Goal: Task Accomplishment & Management: Manage account settings

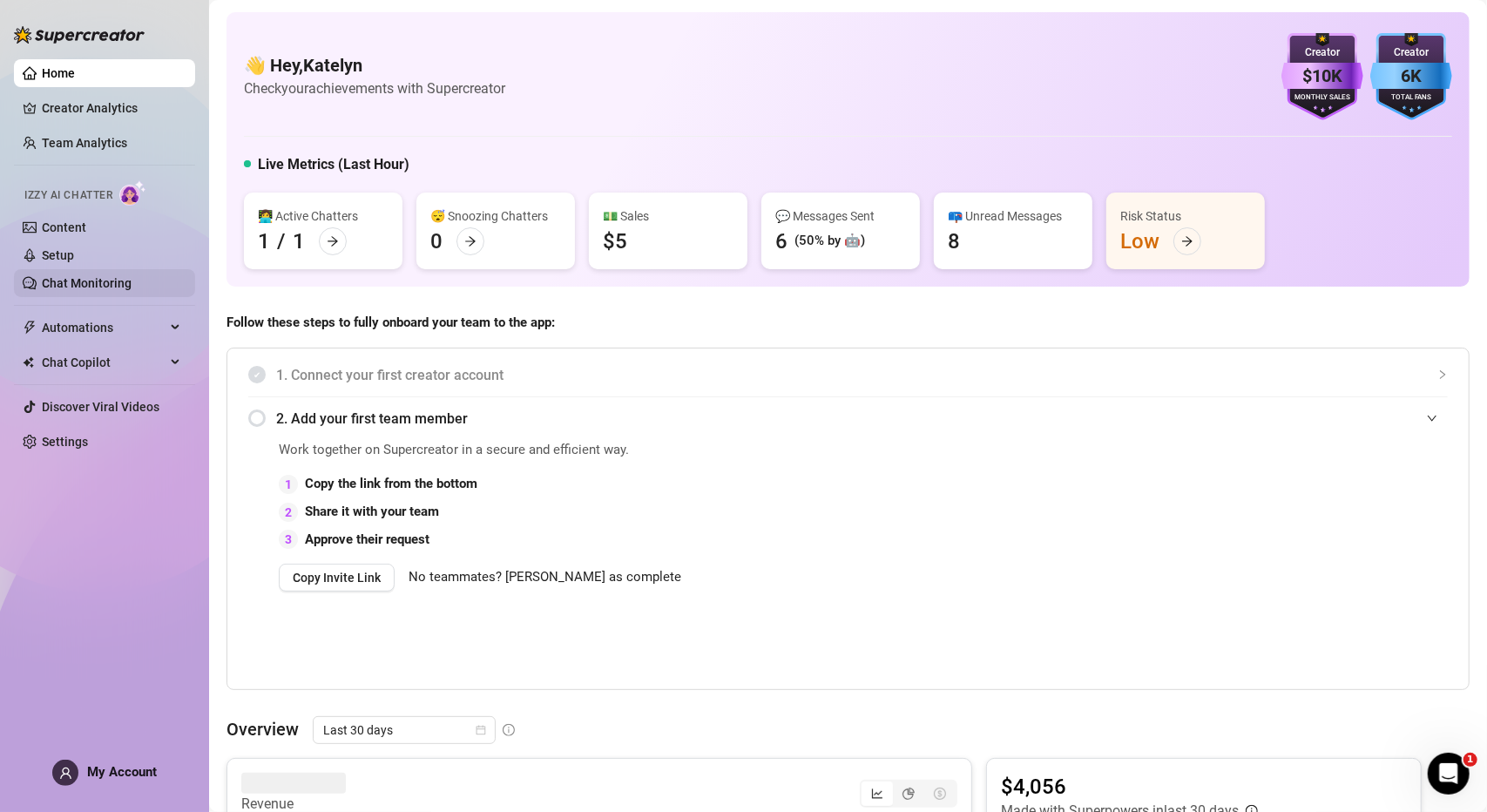
click at [97, 285] on link "Chat Monitoring" at bounding box center [86, 283] width 90 height 14
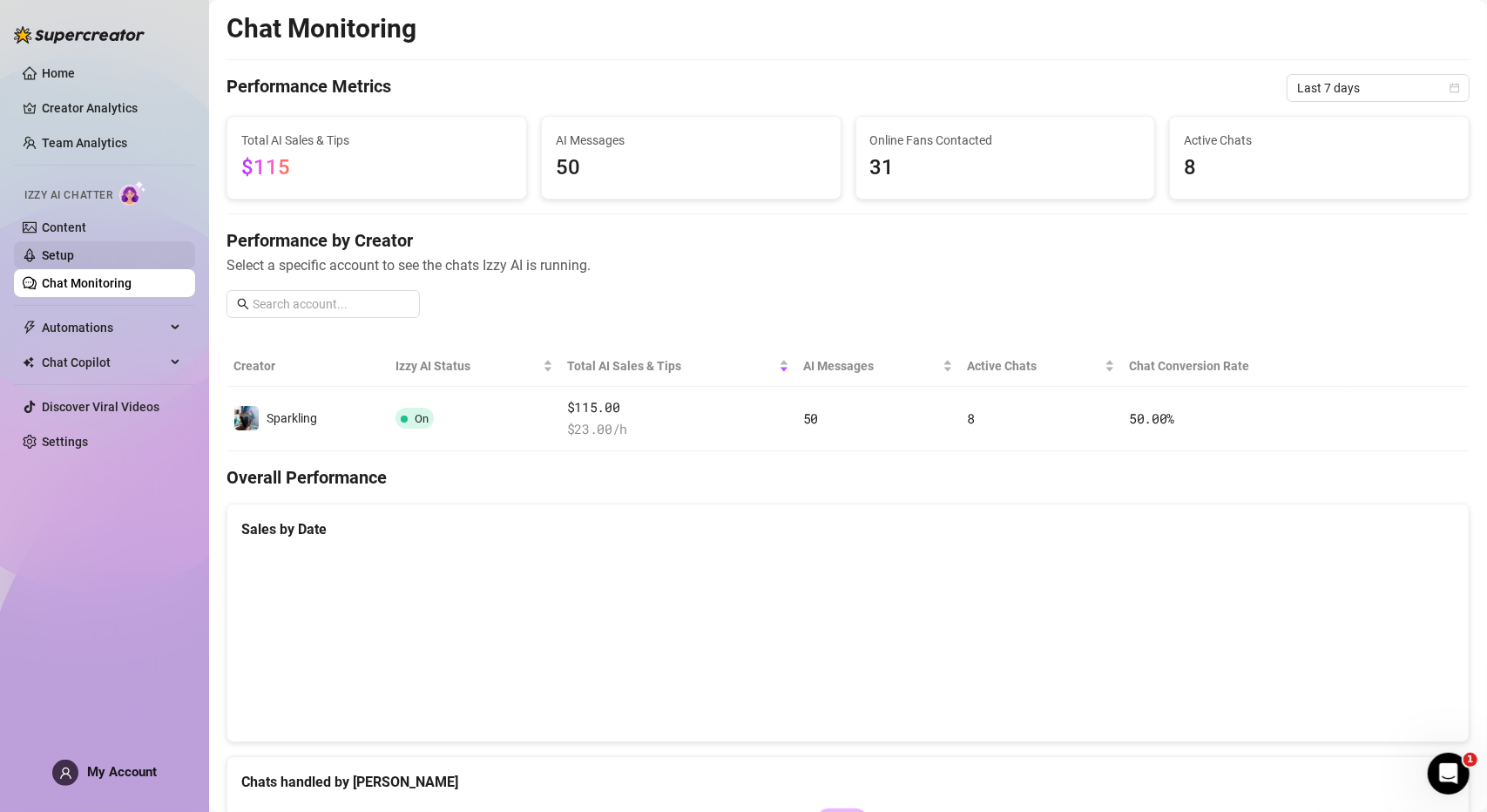
click at [74, 248] on link "Setup" at bounding box center [58, 255] width 32 height 14
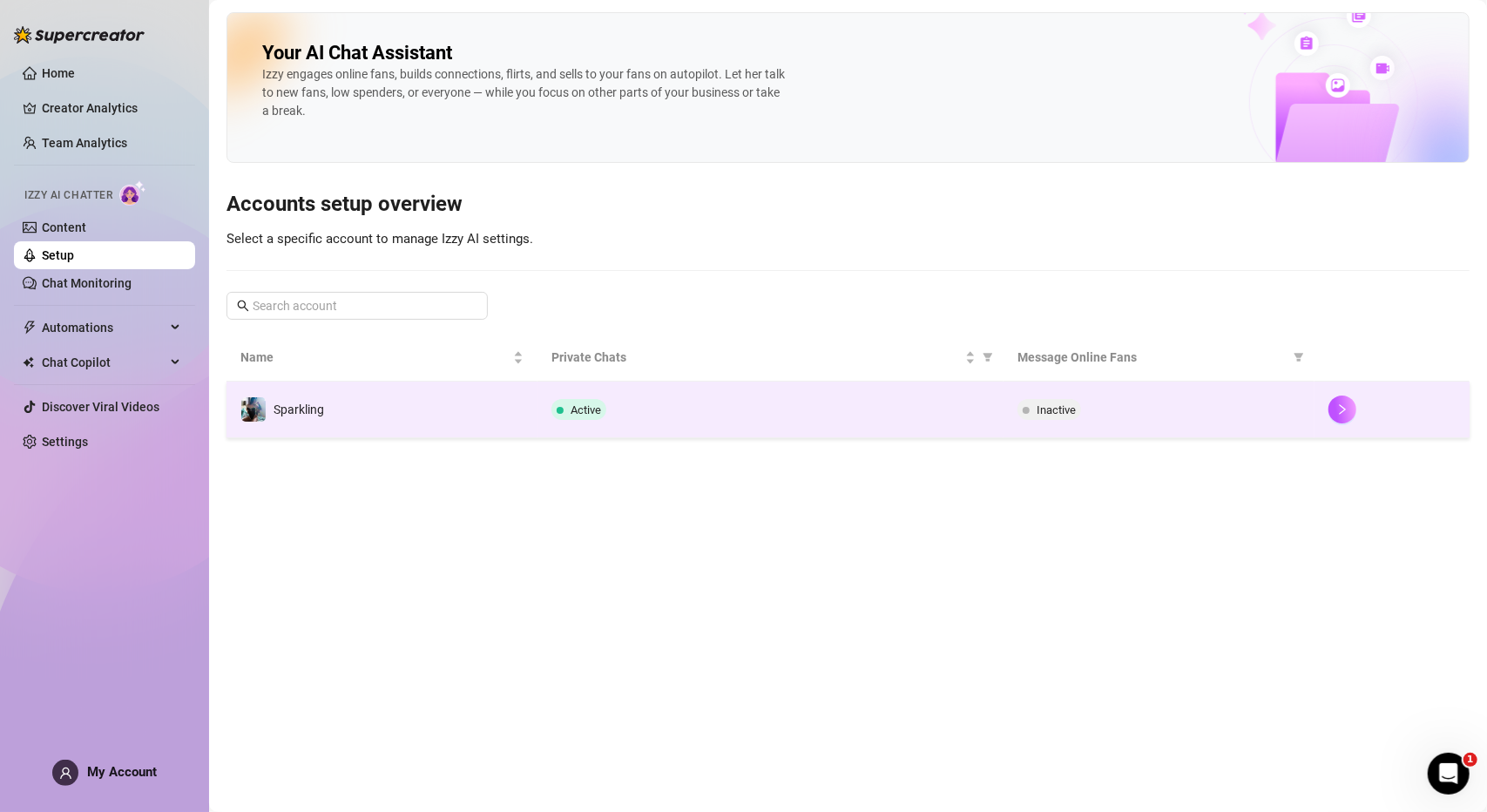
click at [669, 417] on div "Active" at bounding box center [770, 410] width 438 height 21
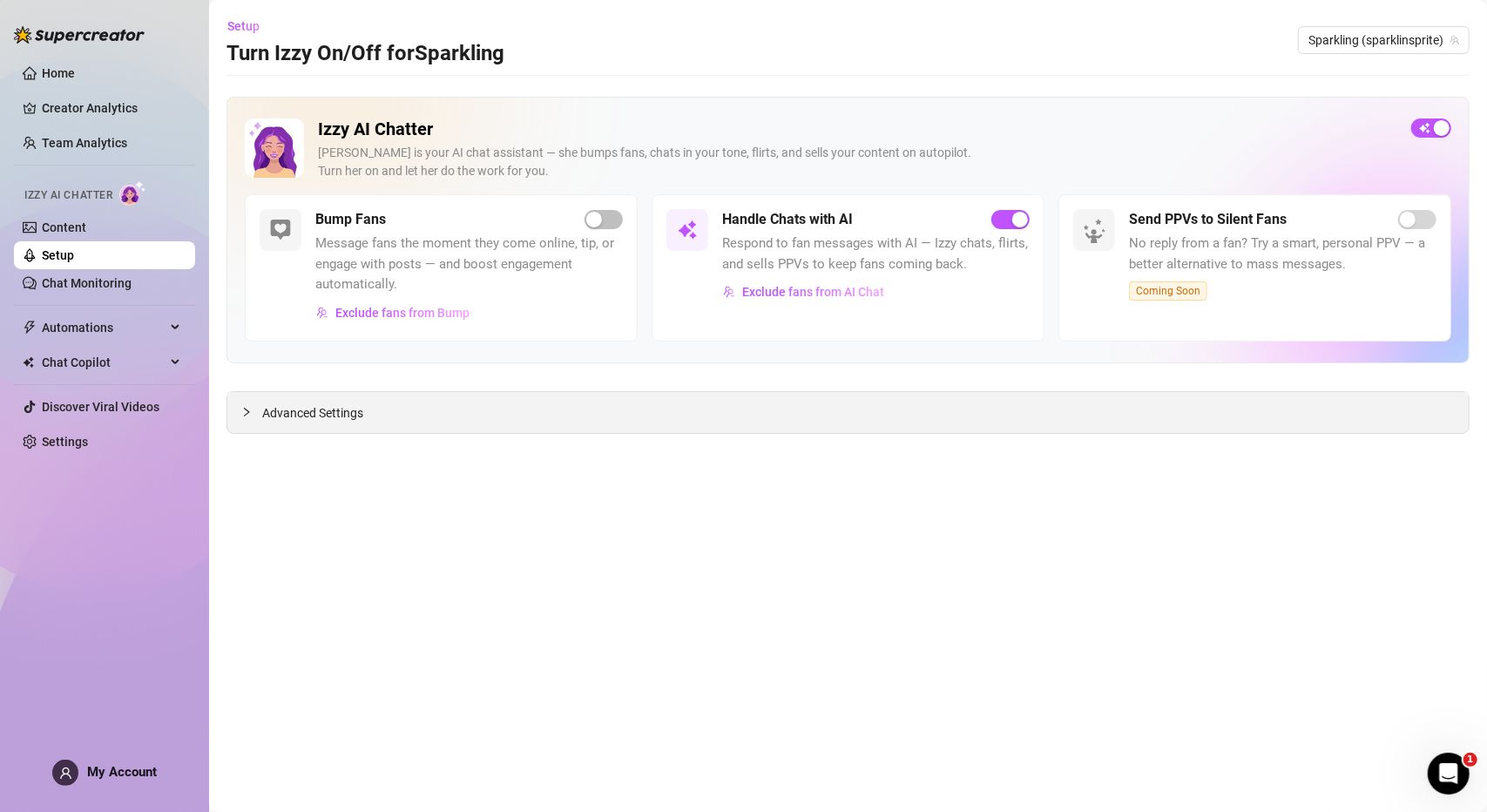
click at [243, 415] on icon "collapsed" at bounding box center [246, 412] width 11 height 11
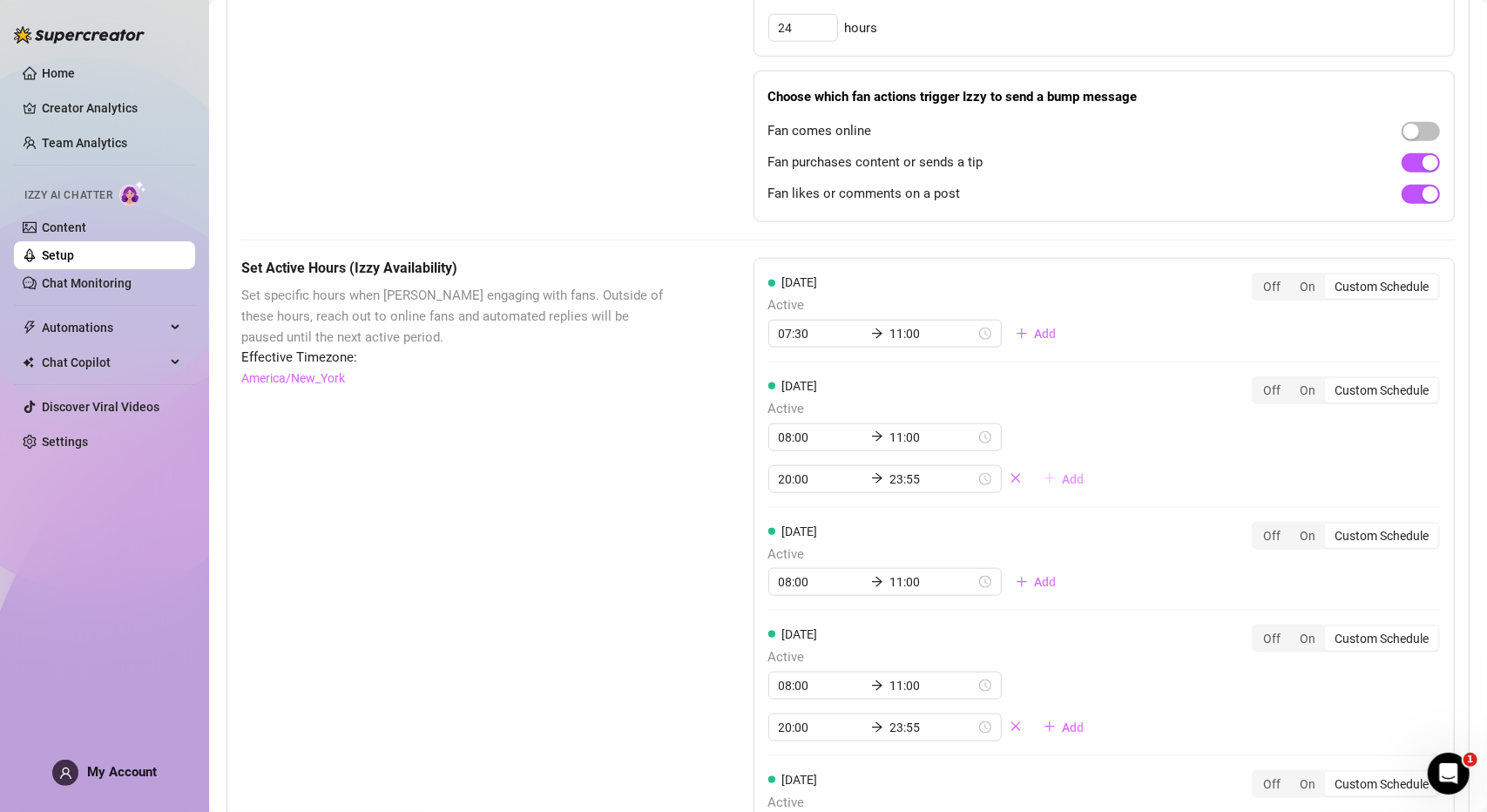
scroll to position [1097, 0]
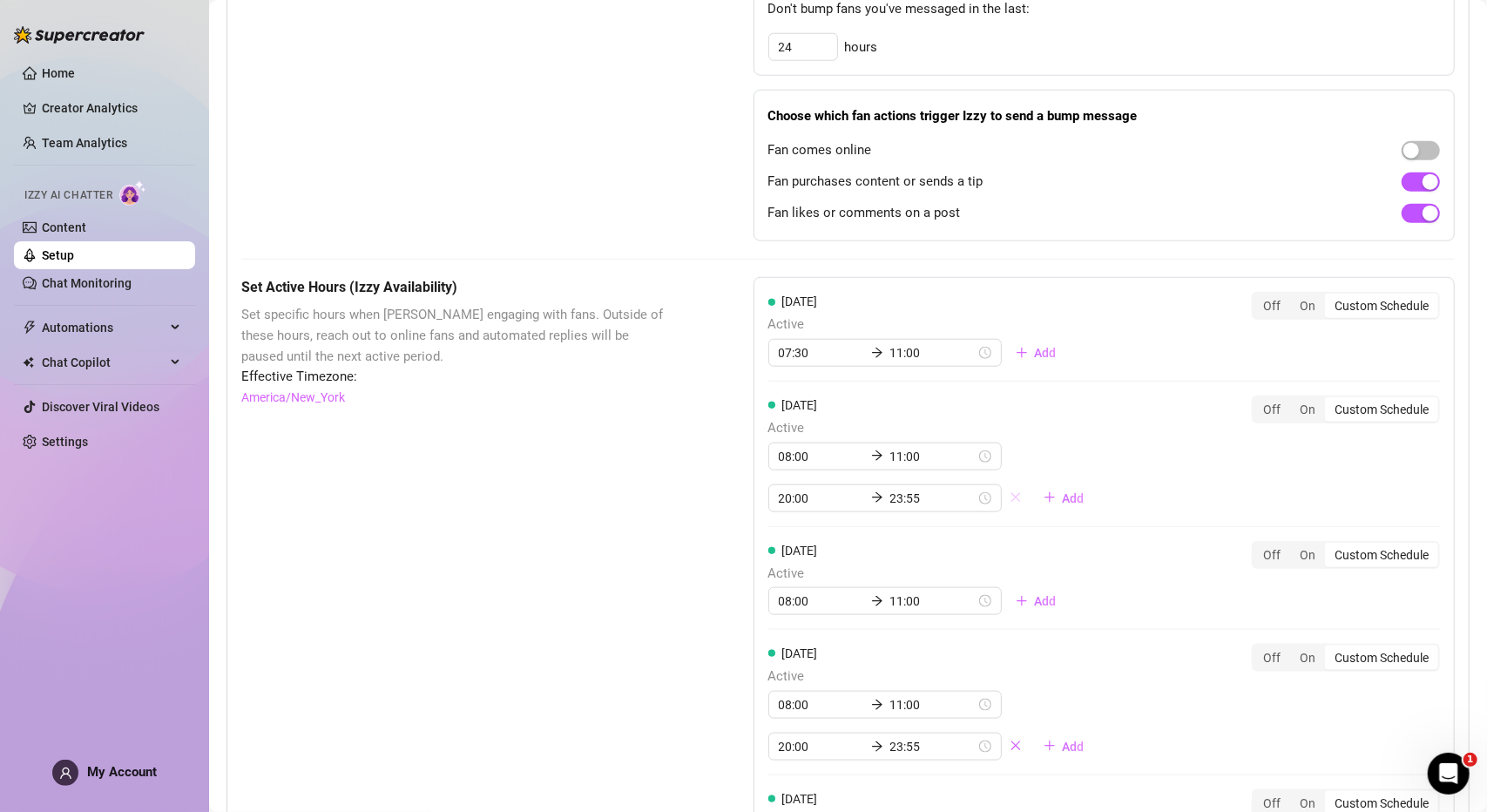
click at [1010, 493] on icon "close" at bounding box center [1015, 497] width 10 height 10
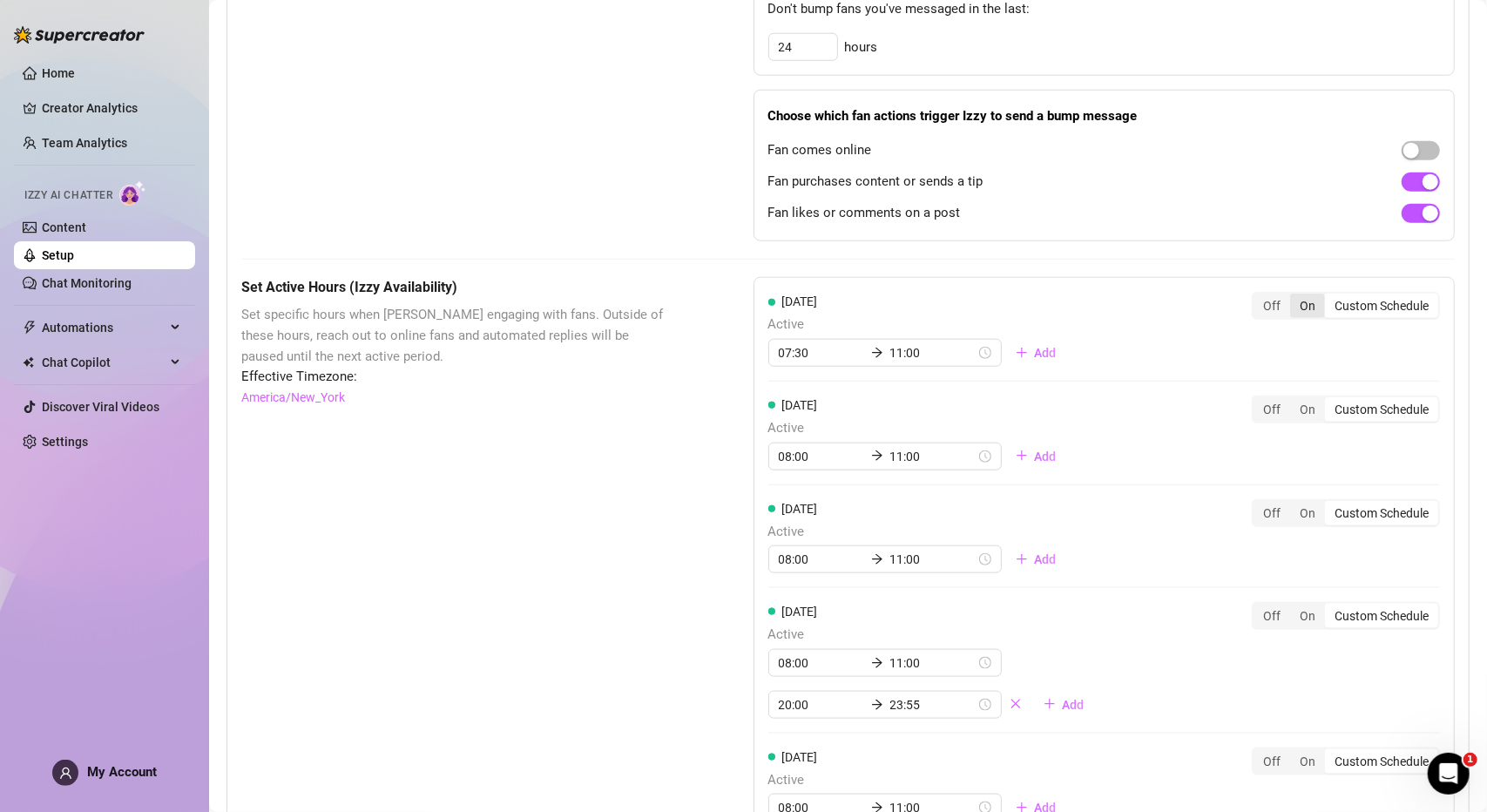
click at [1290, 306] on div "On" at bounding box center [1307, 305] width 35 height 24
click at [1294, 296] on input "On" at bounding box center [1294, 296] width 0 height 0
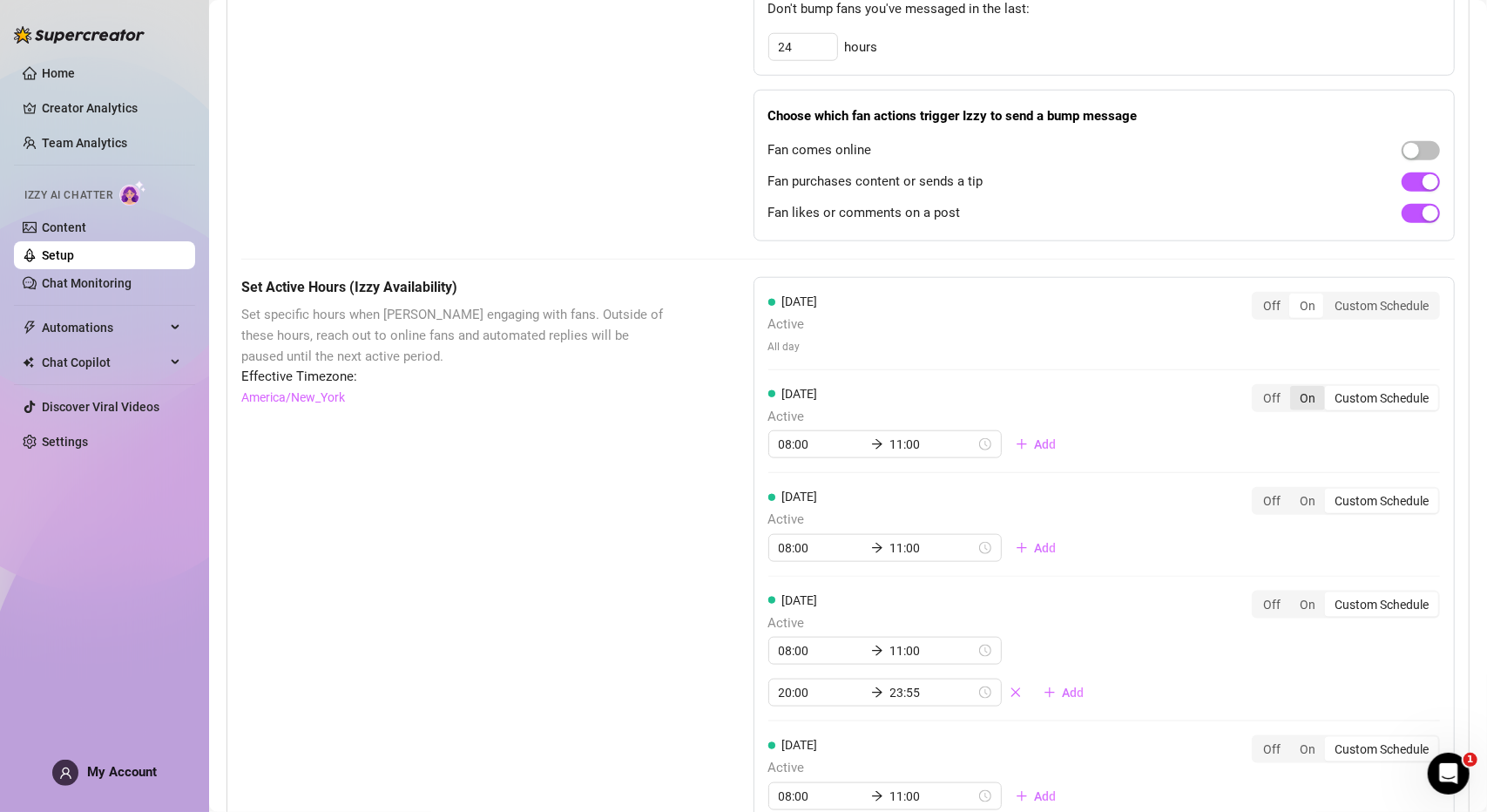
click at [1298, 369] on div at bounding box center [1104, 369] width 671 height 1
click at [1296, 390] on div "On" at bounding box center [1307, 398] width 35 height 24
click at [1294, 389] on input "On" at bounding box center [1294, 389] width 0 height 0
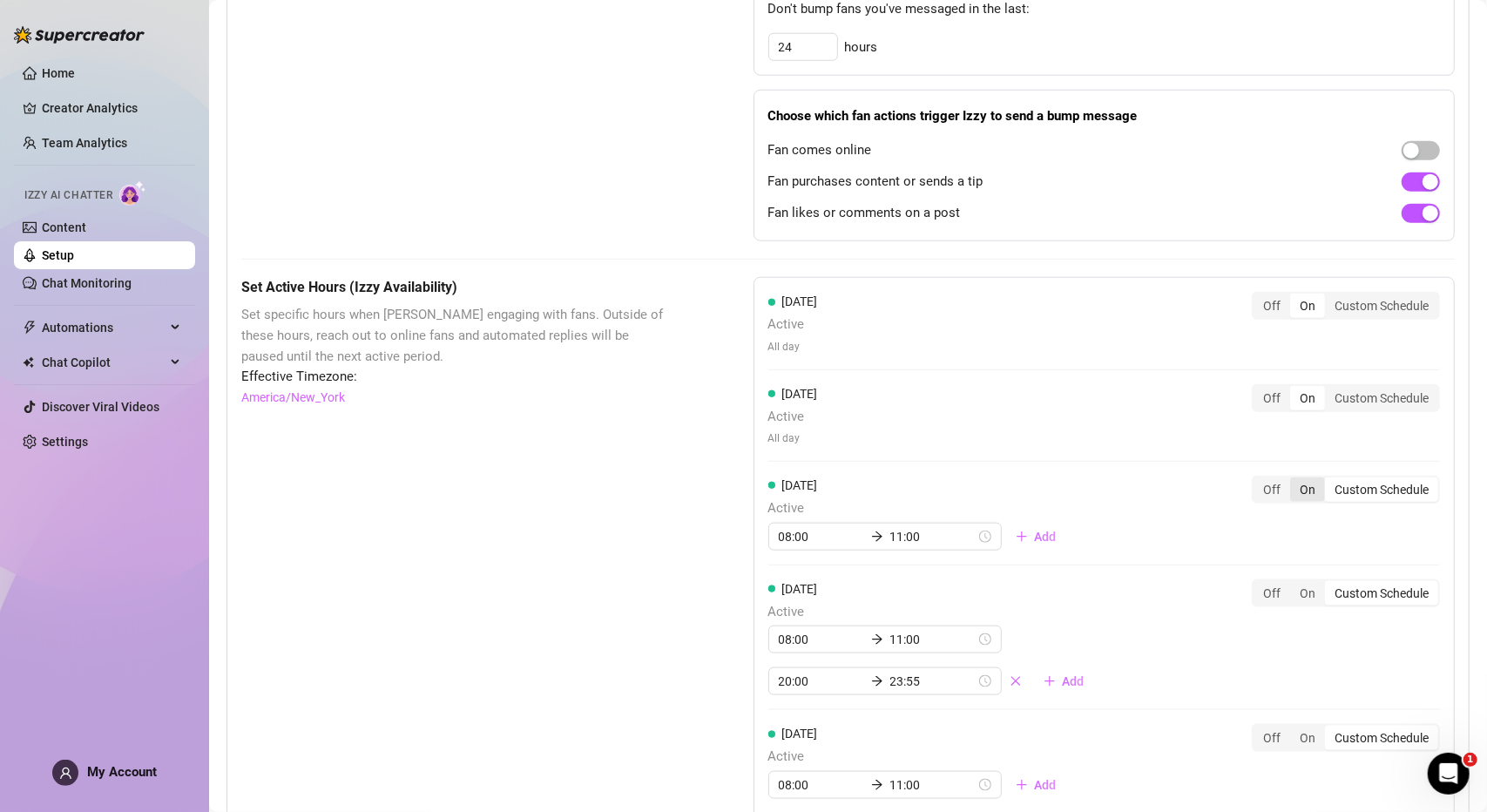
click at [1291, 490] on div "On" at bounding box center [1307, 489] width 35 height 24
click at [1294, 480] on input "On" at bounding box center [1294, 480] width 0 height 0
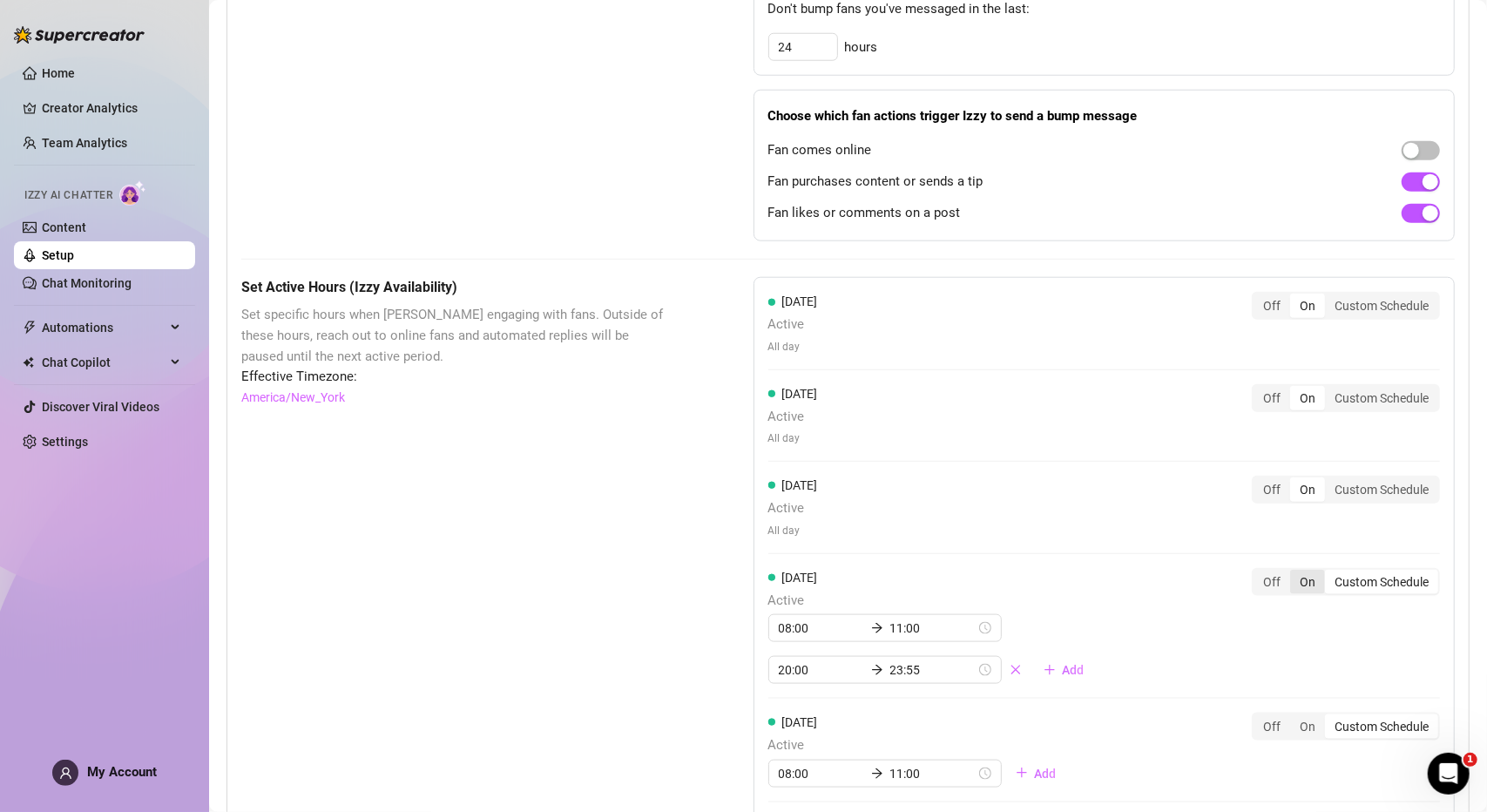
click at [1292, 578] on div "On" at bounding box center [1307, 582] width 35 height 24
click at [1294, 572] on input "On" at bounding box center [1294, 572] width 0 height 0
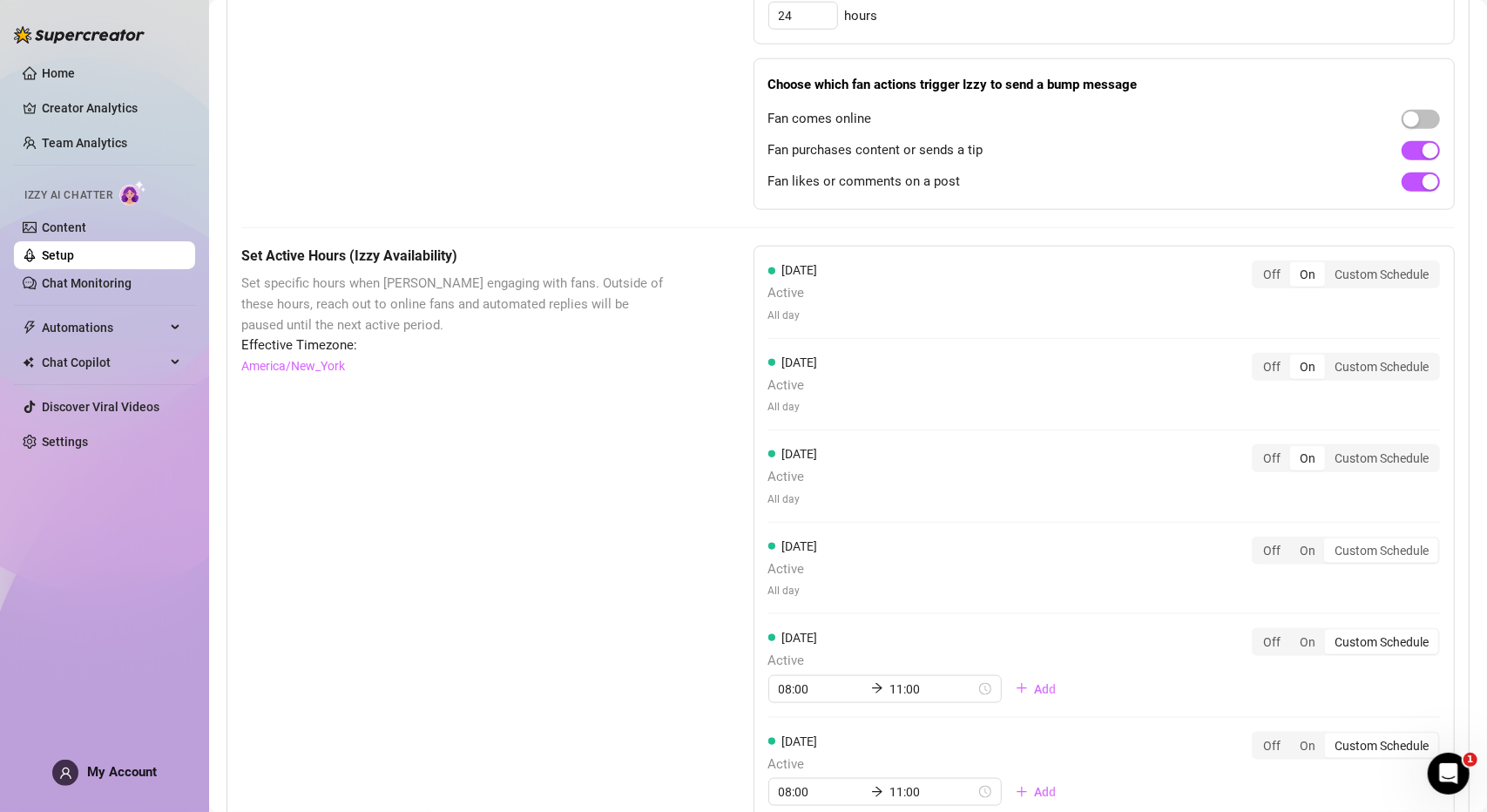
scroll to position [1271, 0]
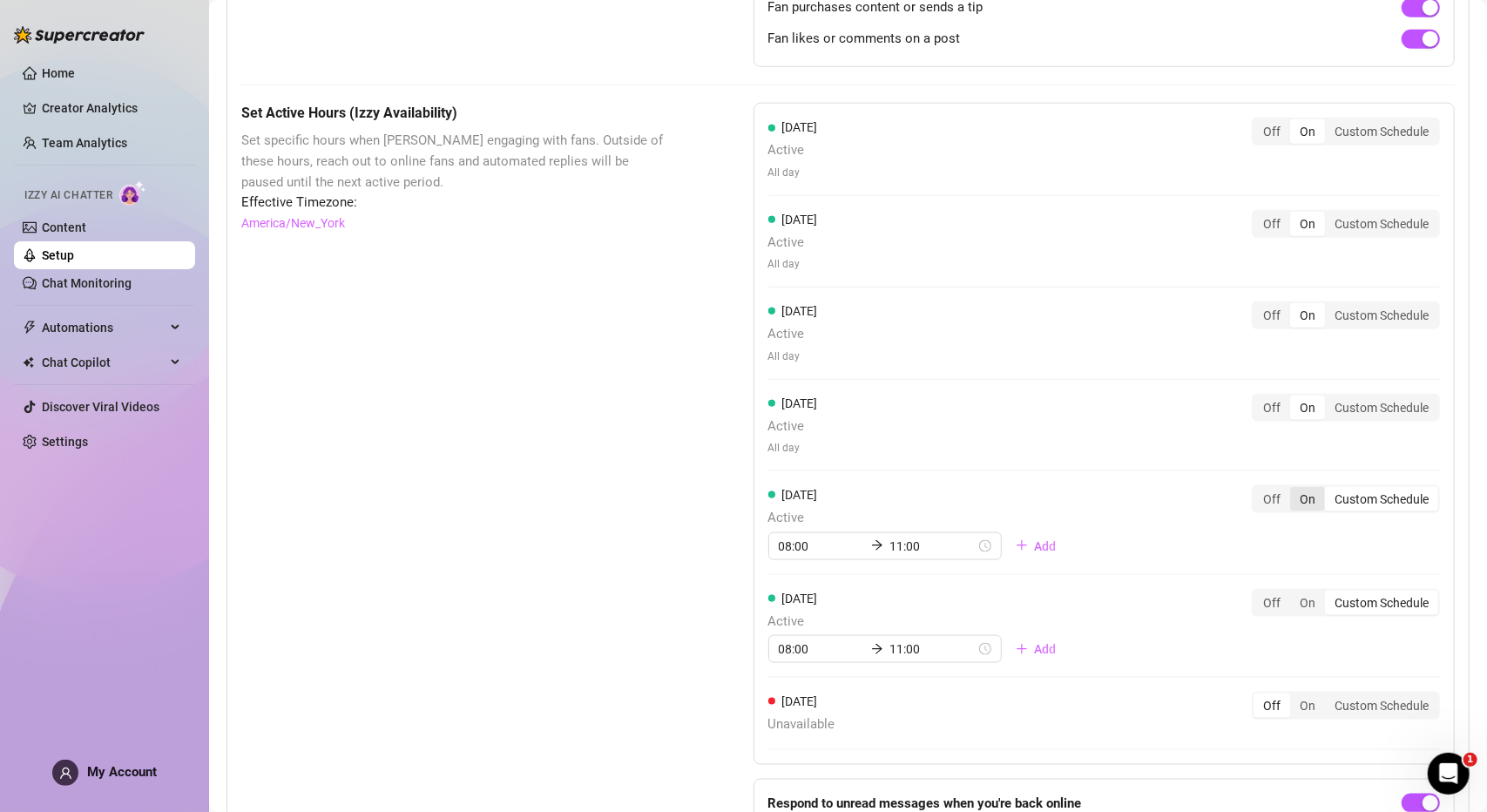
click at [1300, 490] on div "On" at bounding box center [1307, 499] width 35 height 24
click at [1294, 489] on input "On" at bounding box center [1294, 489] width 0 height 0
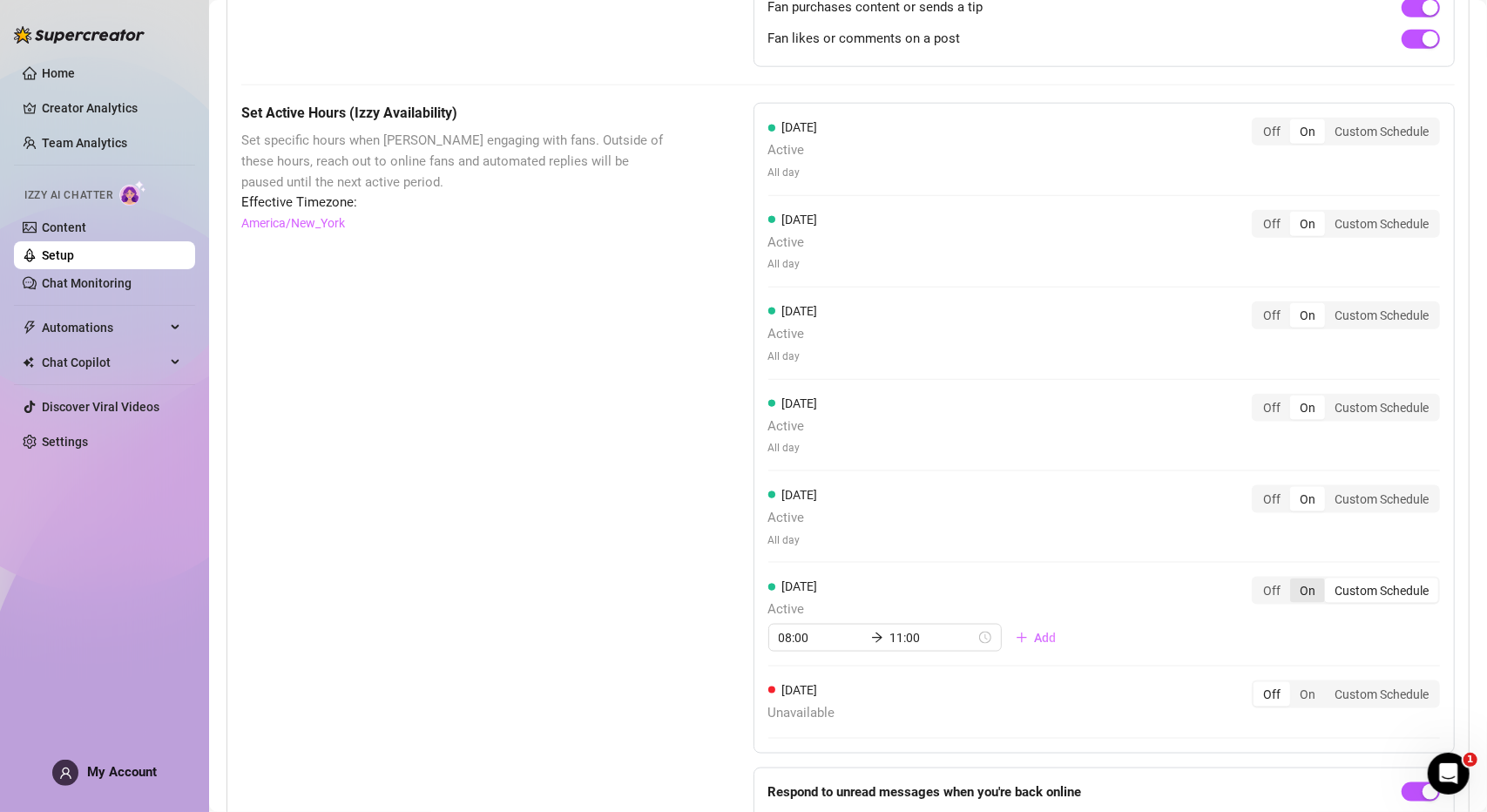
click at [1294, 590] on div "On" at bounding box center [1307, 590] width 35 height 24
click at [1294, 581] on input "On" at bounding box center [1294, 581] width 0 height 0
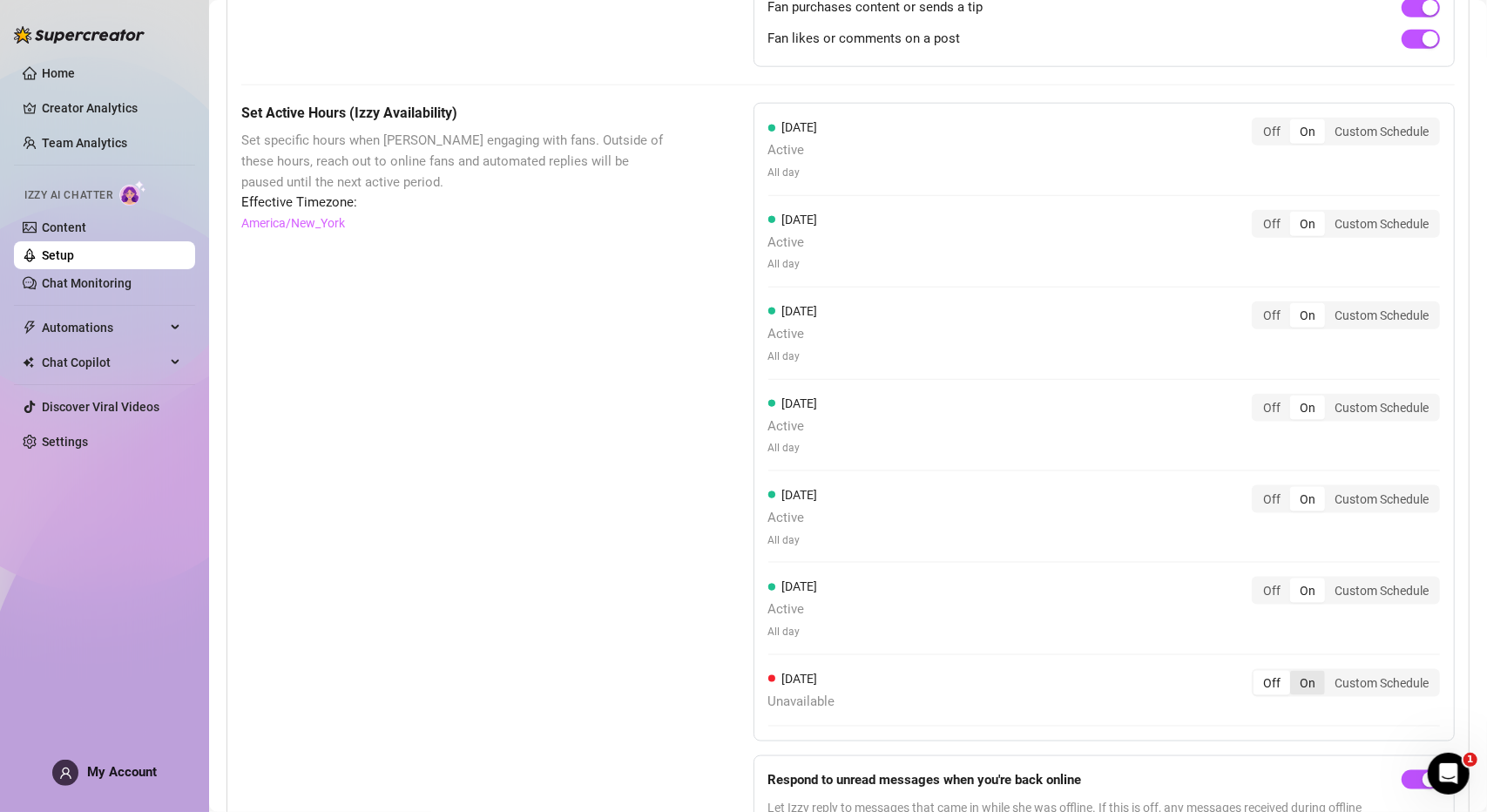
click at [1292, 671] on div "On" at bounding box center [1307, 682] width 35 height 24
click at [1294, 673] on input "On" at bounding box center [1294, 673] width 0 height 0
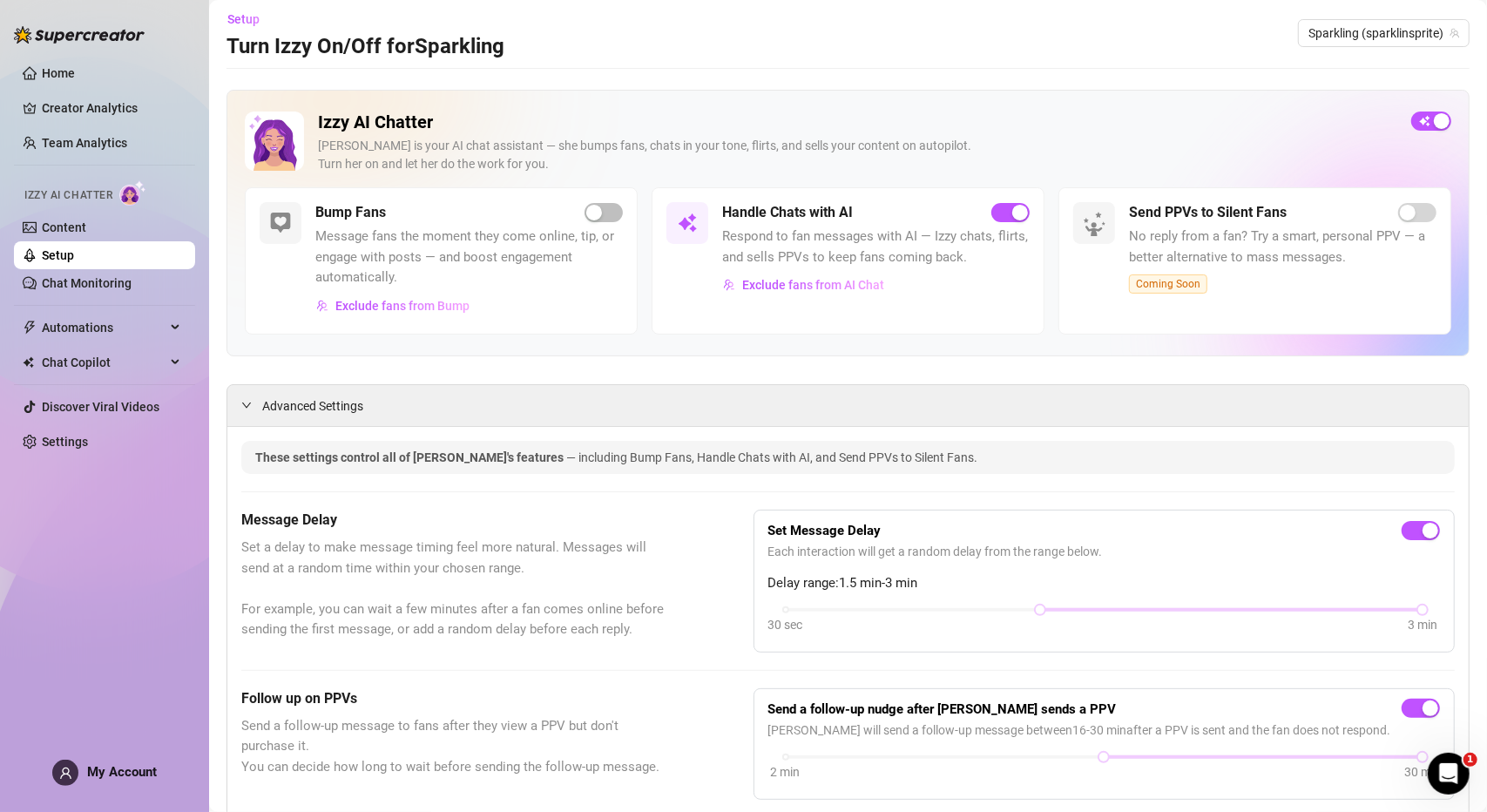
scroll to position [0, 0]
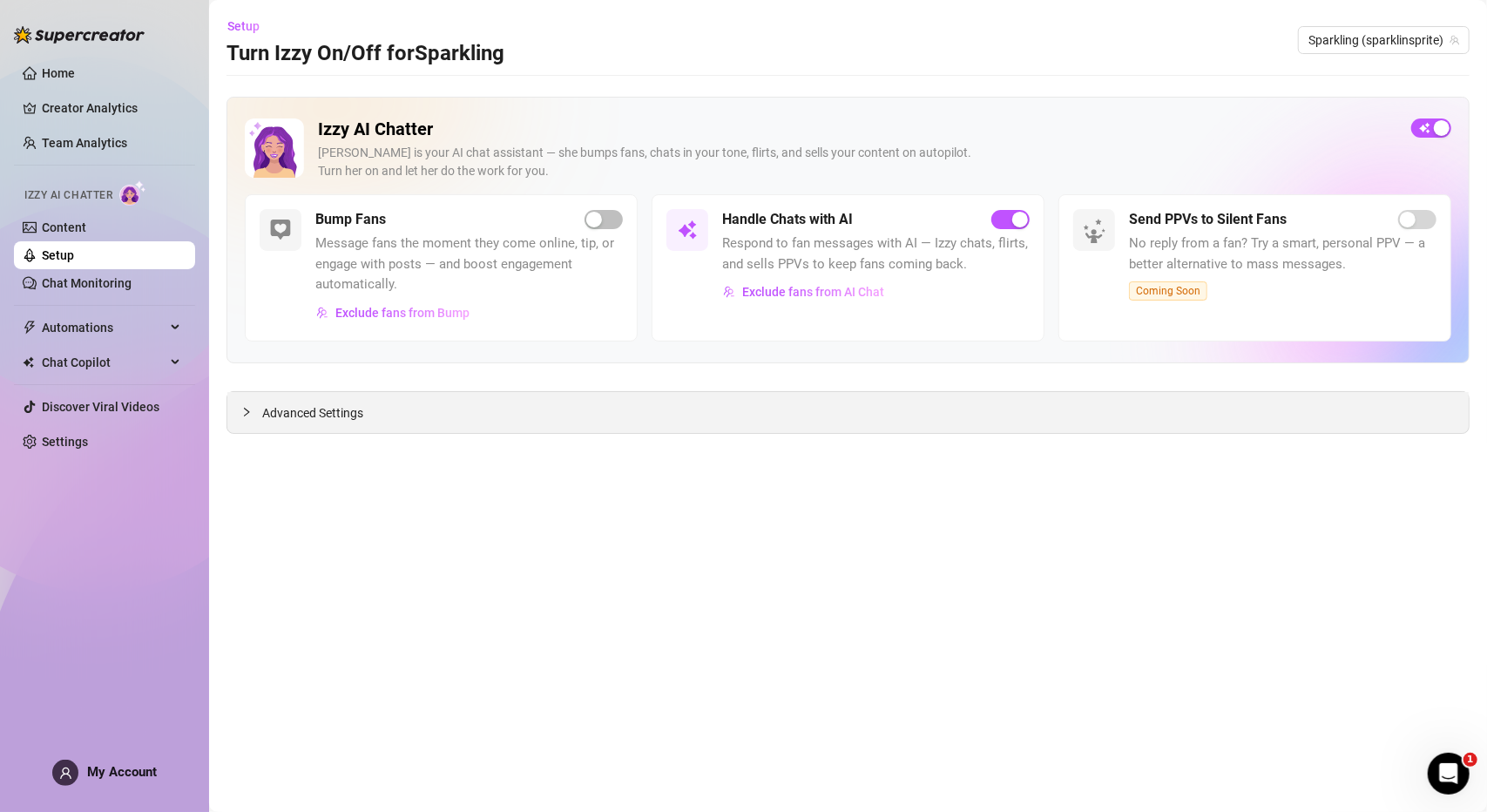
click at [249, 407] on icon "collapsed" at bounding box center [246, 412] width 11 height 11
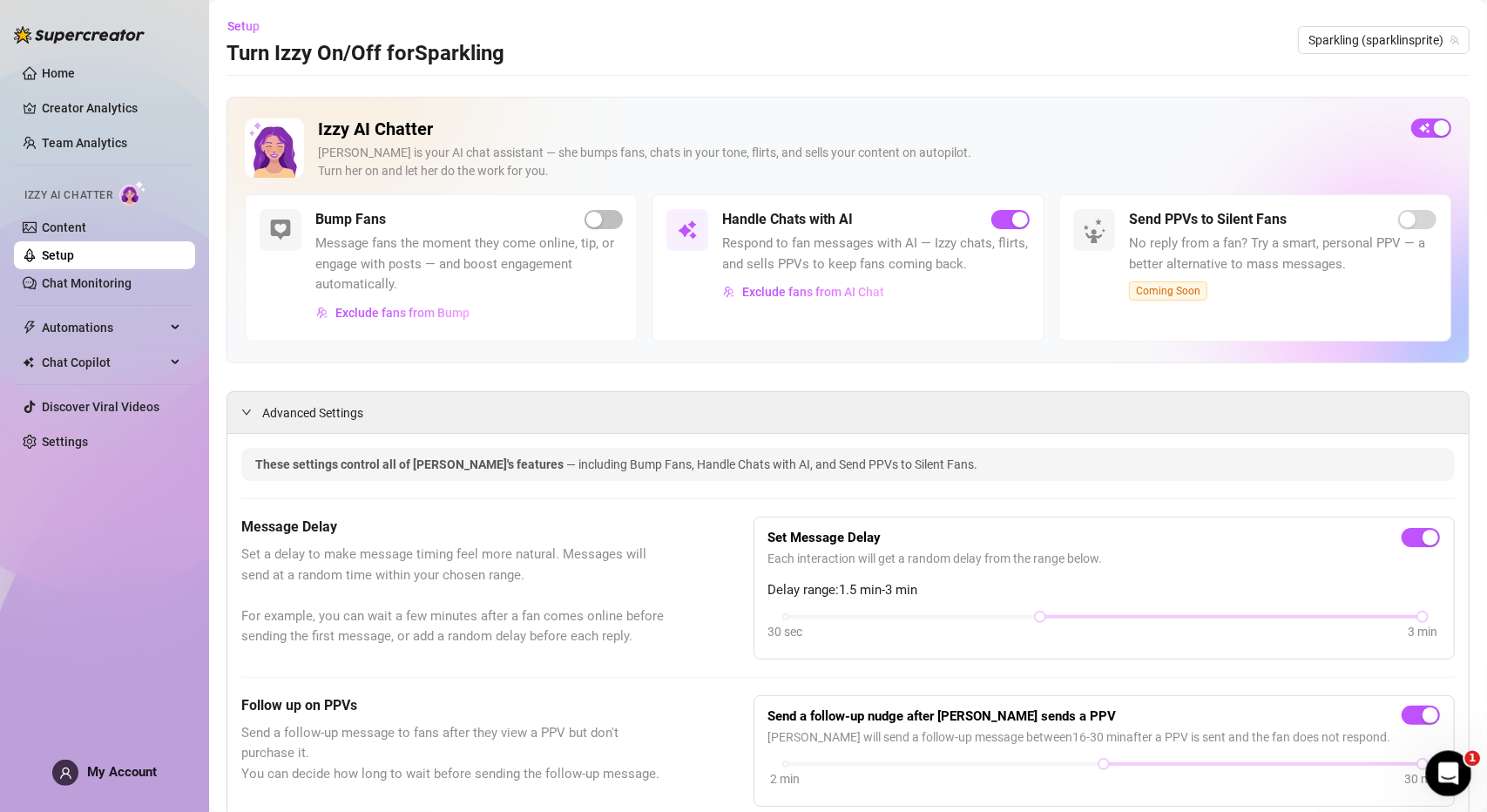
click at [1440, 774] on icon "Open Intercom Messenger" at bounding box center [1446, 771] width 28 height 28
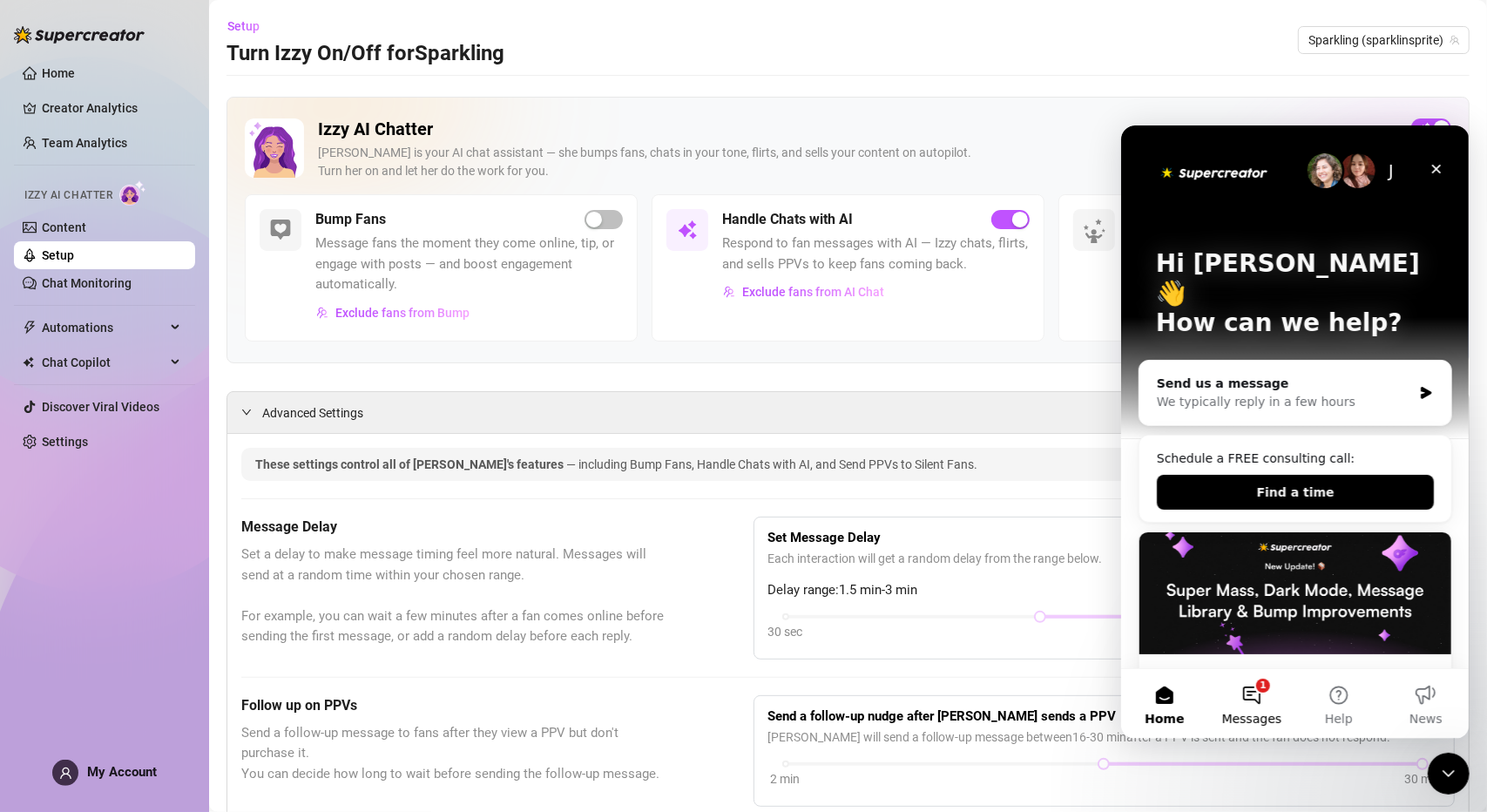
click at [1272, 703] on button "1 Messages" at bounding box center [1251, 703] width 87 height 69
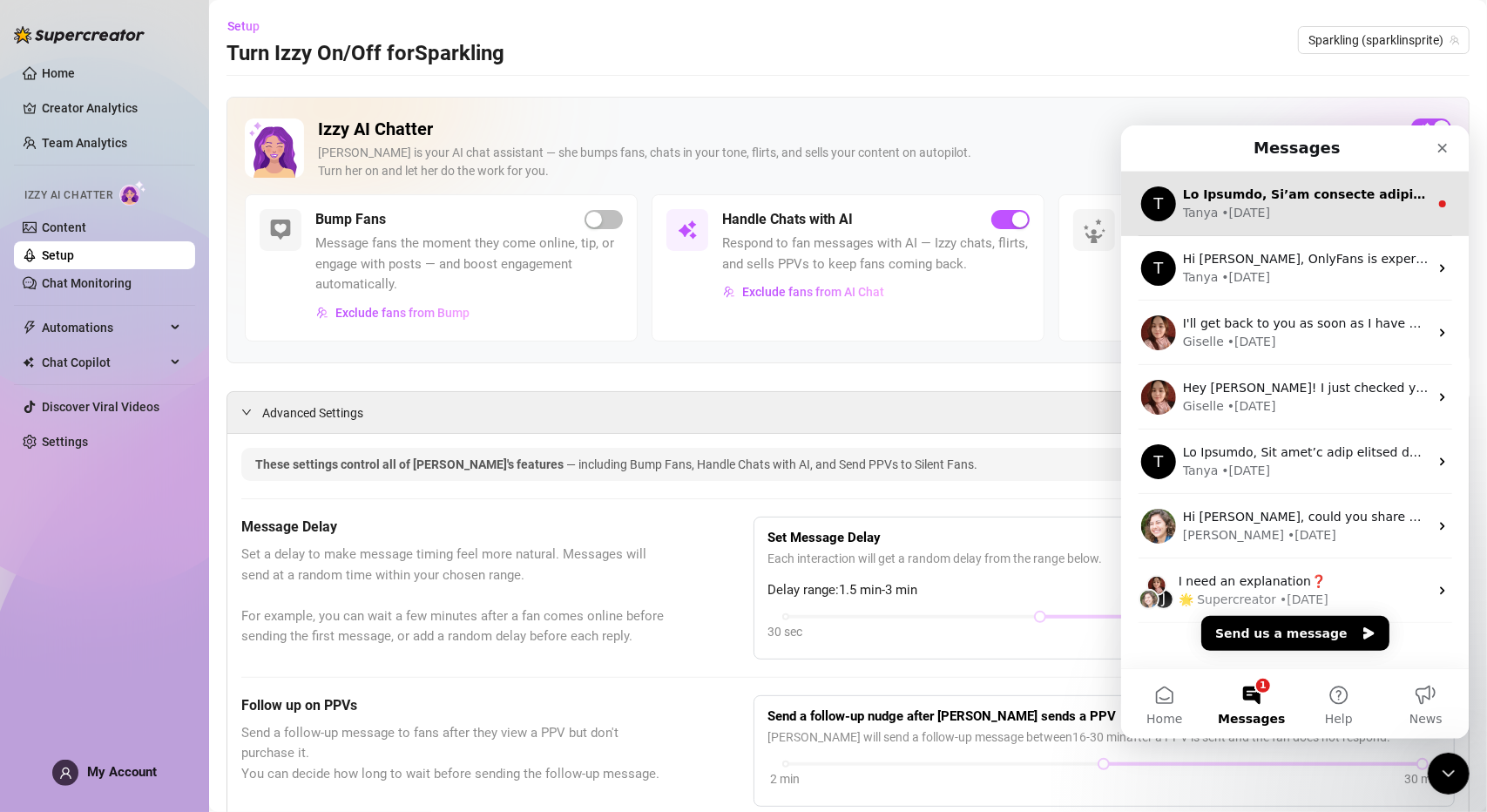
click at [1373, 203] on div "Tanya • 4d ago" at bounding box center [1305, 212] width 245 height 19
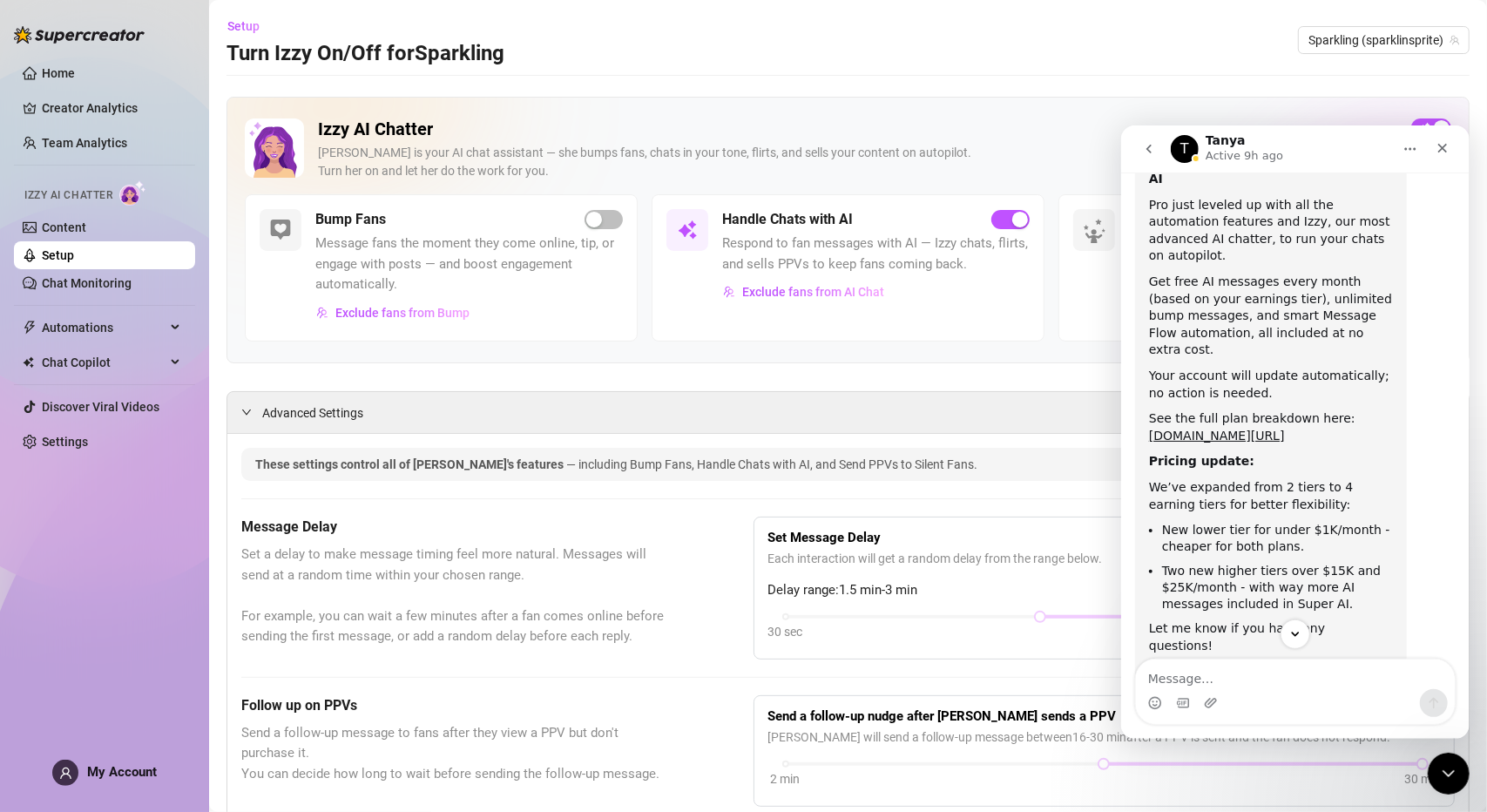
scroll to position [441, 0]
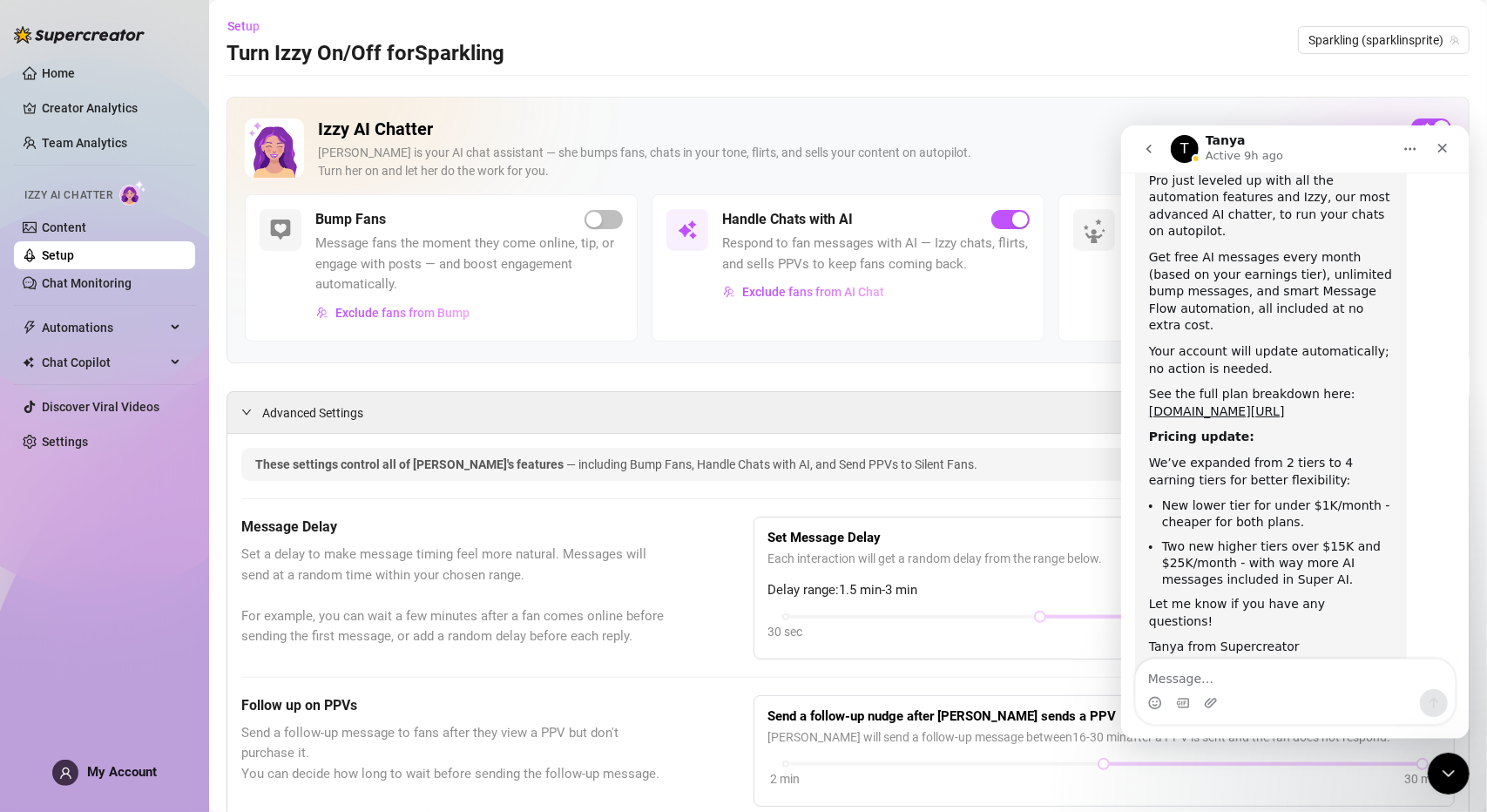
drag, startPoint x: 1121, startPoint y: 84, endPoint x: 1180, endPoint y: 116, distance: 67.1
click at [1444, 151] on icon "Close" at bounding box center [1442, 148] width 14 height 14
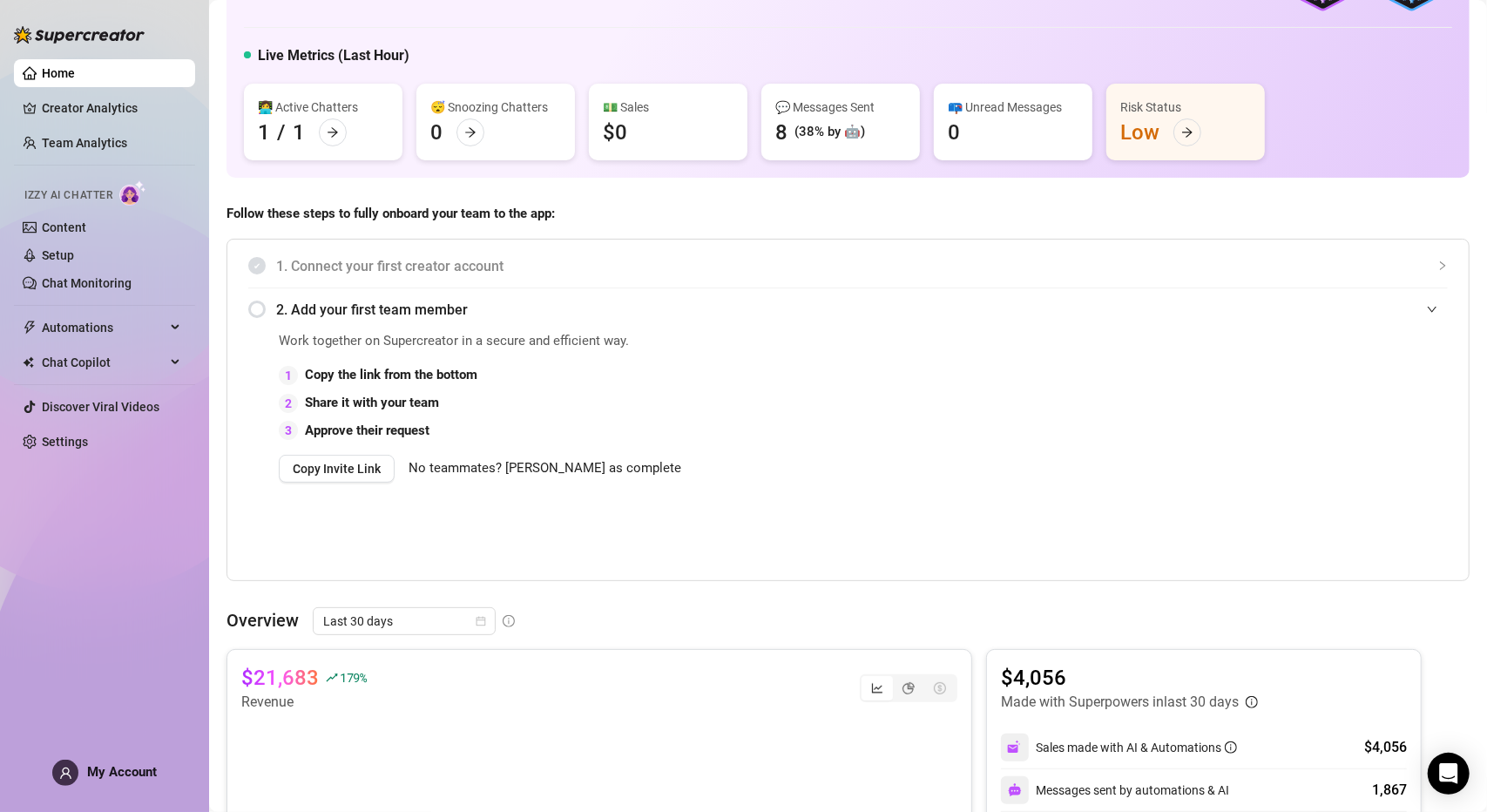
scroll to position [7, 0]
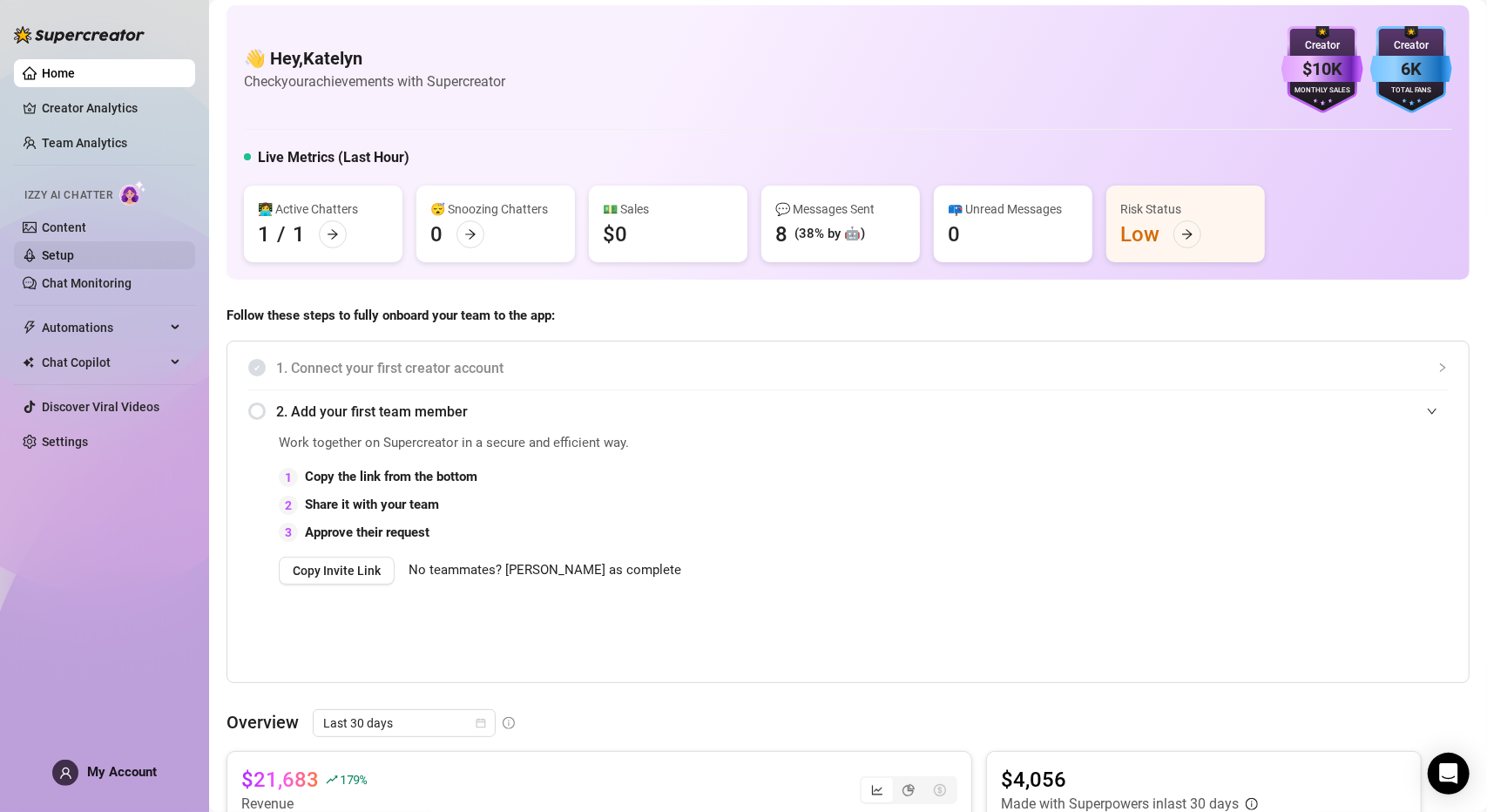
click at [74, 259] on link "Setup" at bounding box center [58, 255] width 32 height 14
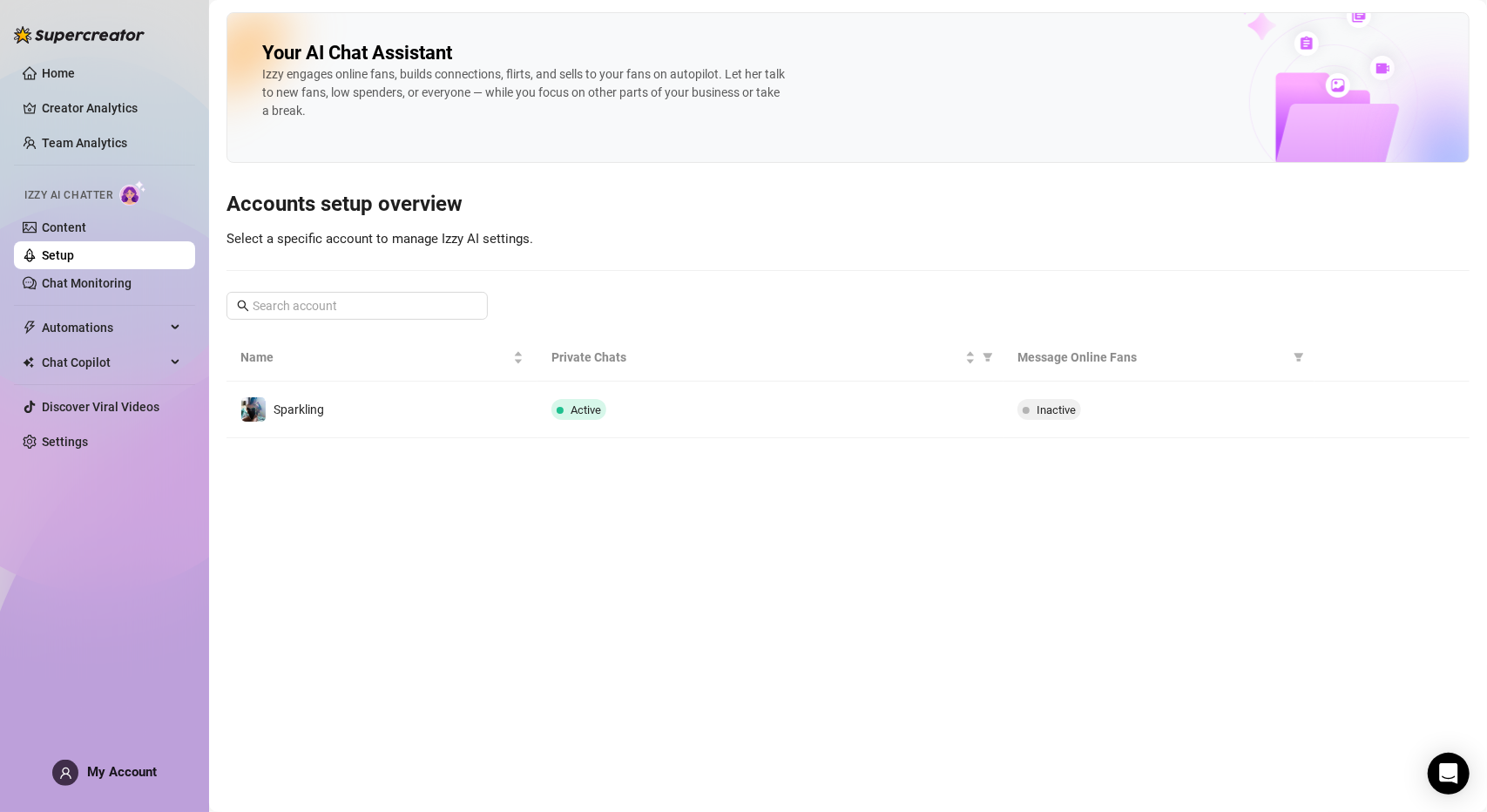
click at [554, 412] on span "Active" at bounding box center [579, 410] width 55 height 21
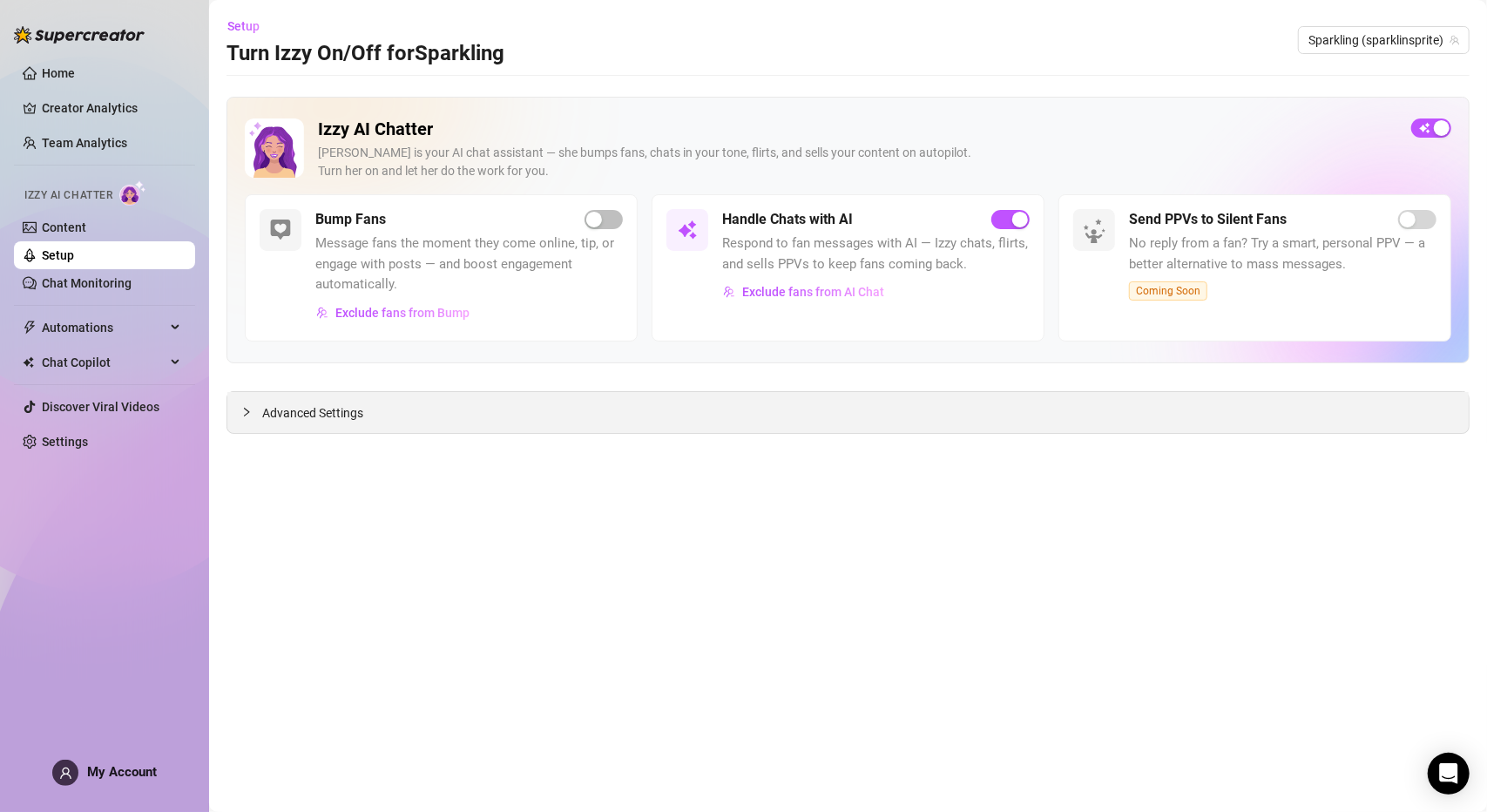
click at [296, 426] on div "Advanced Settings" at bounding box center [848, 413] width 1242 height 41
click at [296, 414] on span "Advanced Settings" at bounding box center [313, 413] width 101 height 20
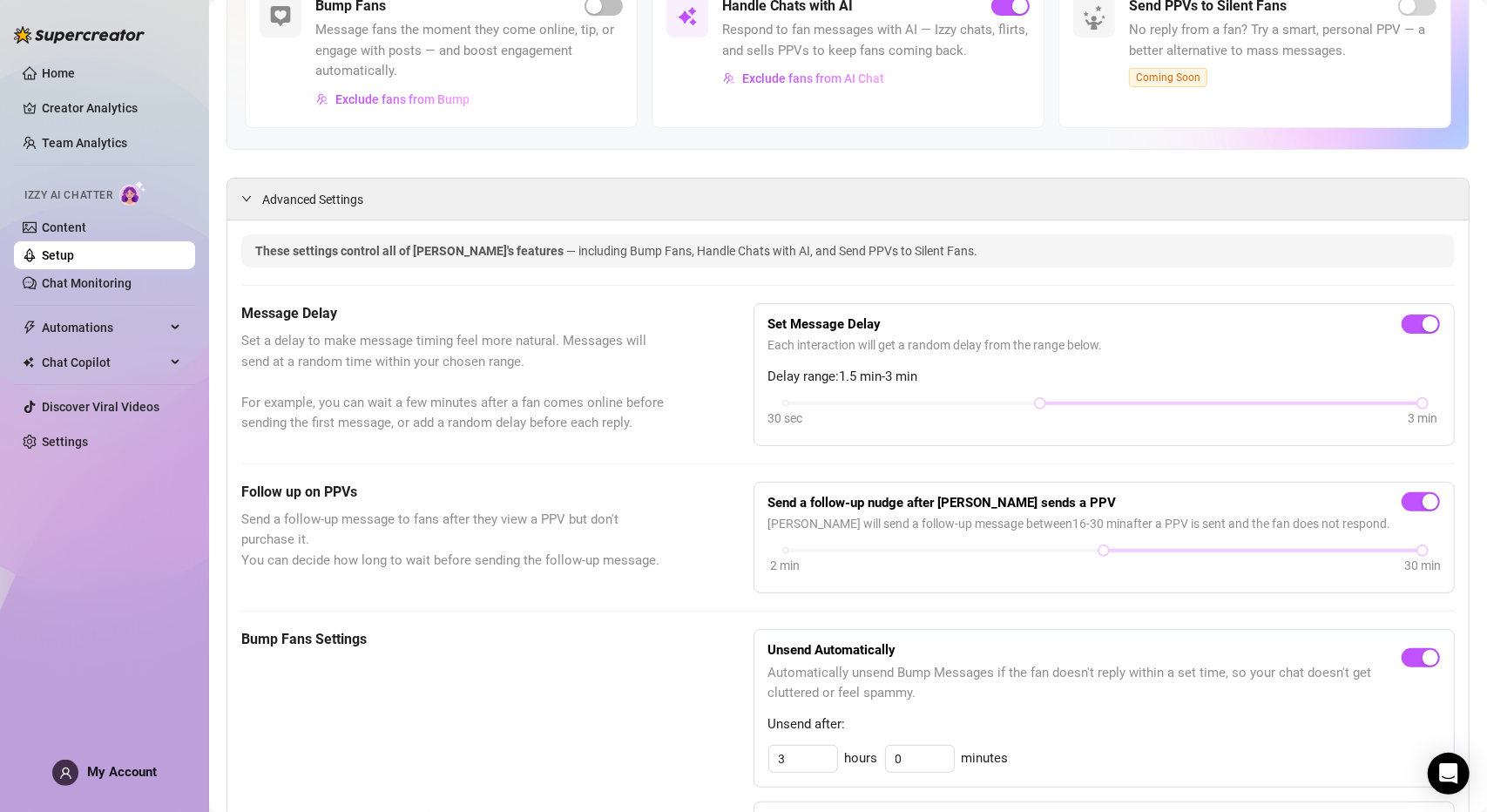
scroll to position [174, 0]
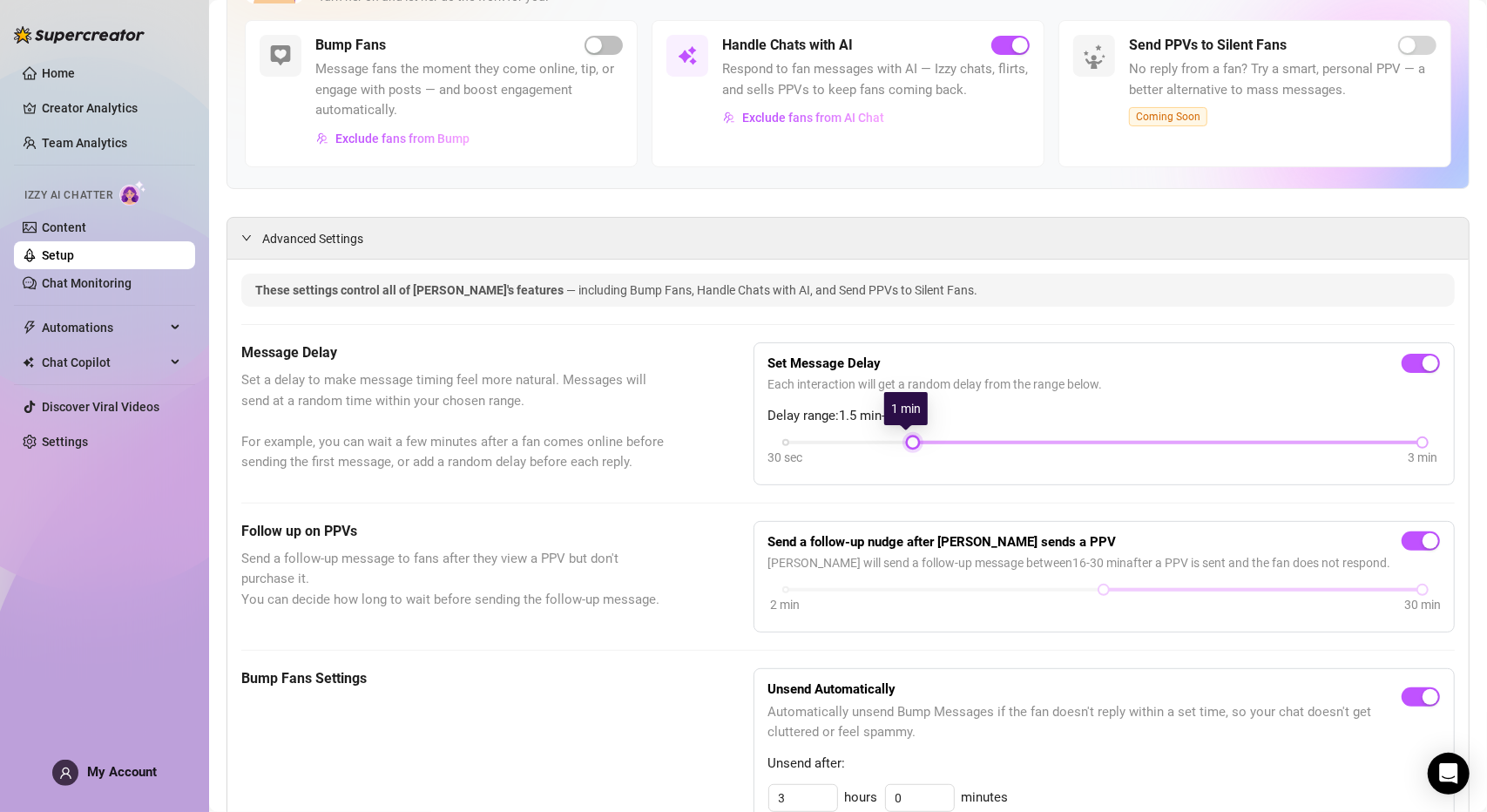
drag, startPoint x: 1027, startPoint y: 440, endPoint x: 952, endPoint y: 442, distance: 75.0
click at [952, 442] on div "30 sec 3 min" at bounding box center [1104, 441] width 637 height 7
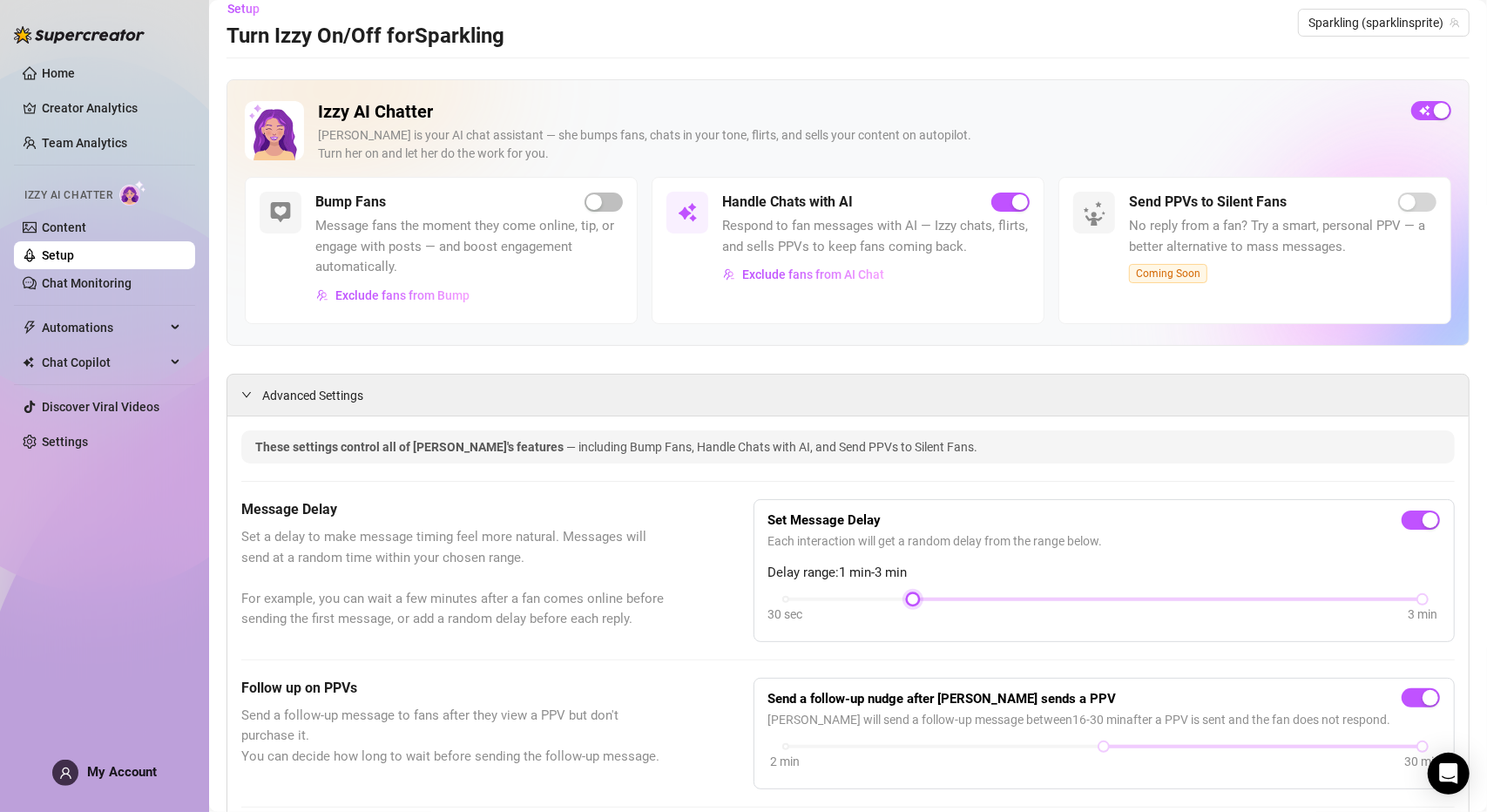
scroll to position [0, 0]
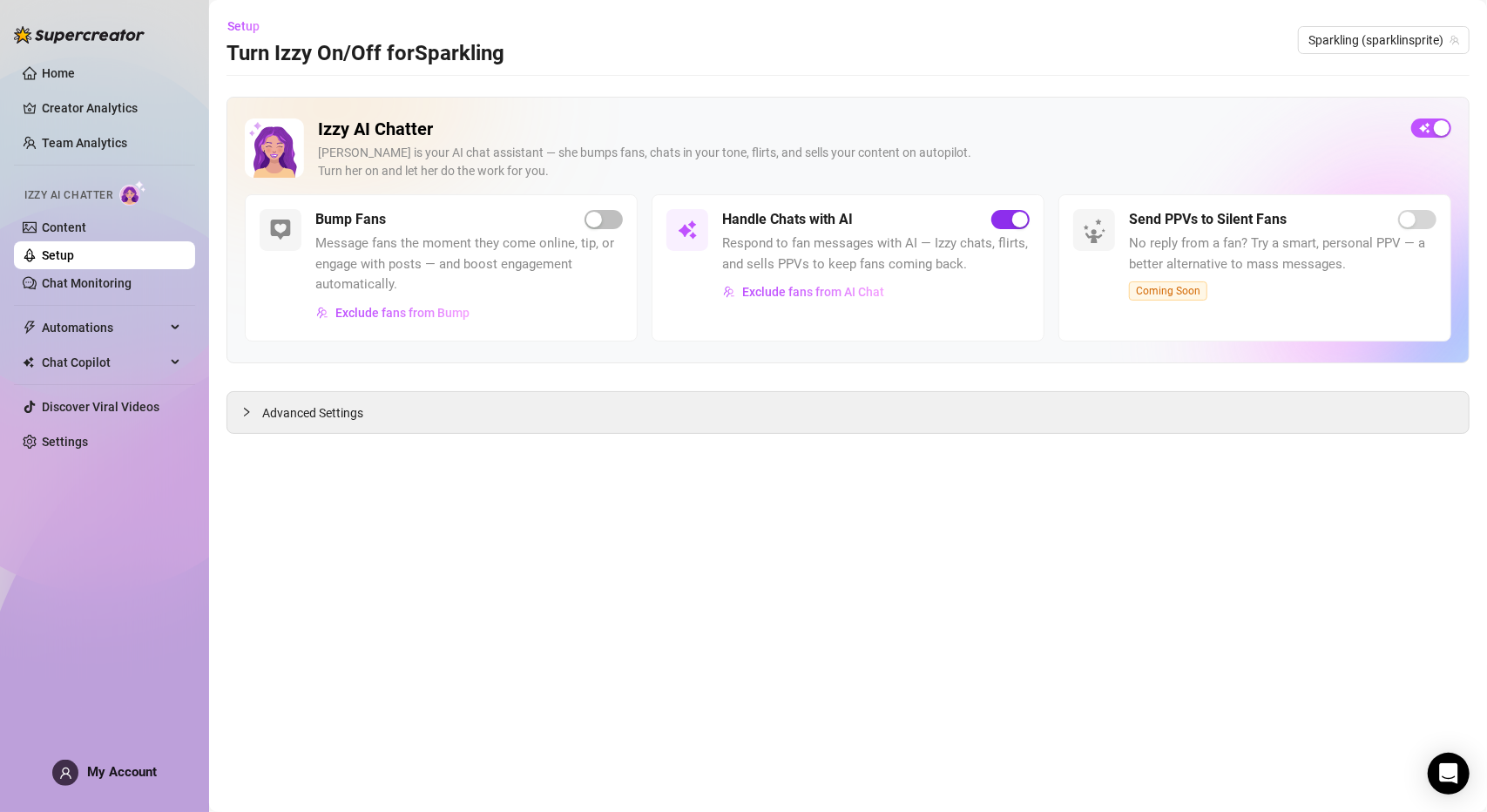
click at [1017, 221] on div "button" at bounding box center [1020, 220] width 16 height 16
click at [117, 276] on link "Chat Monitoring" at bounding box center [86, 283] width 90 height 14
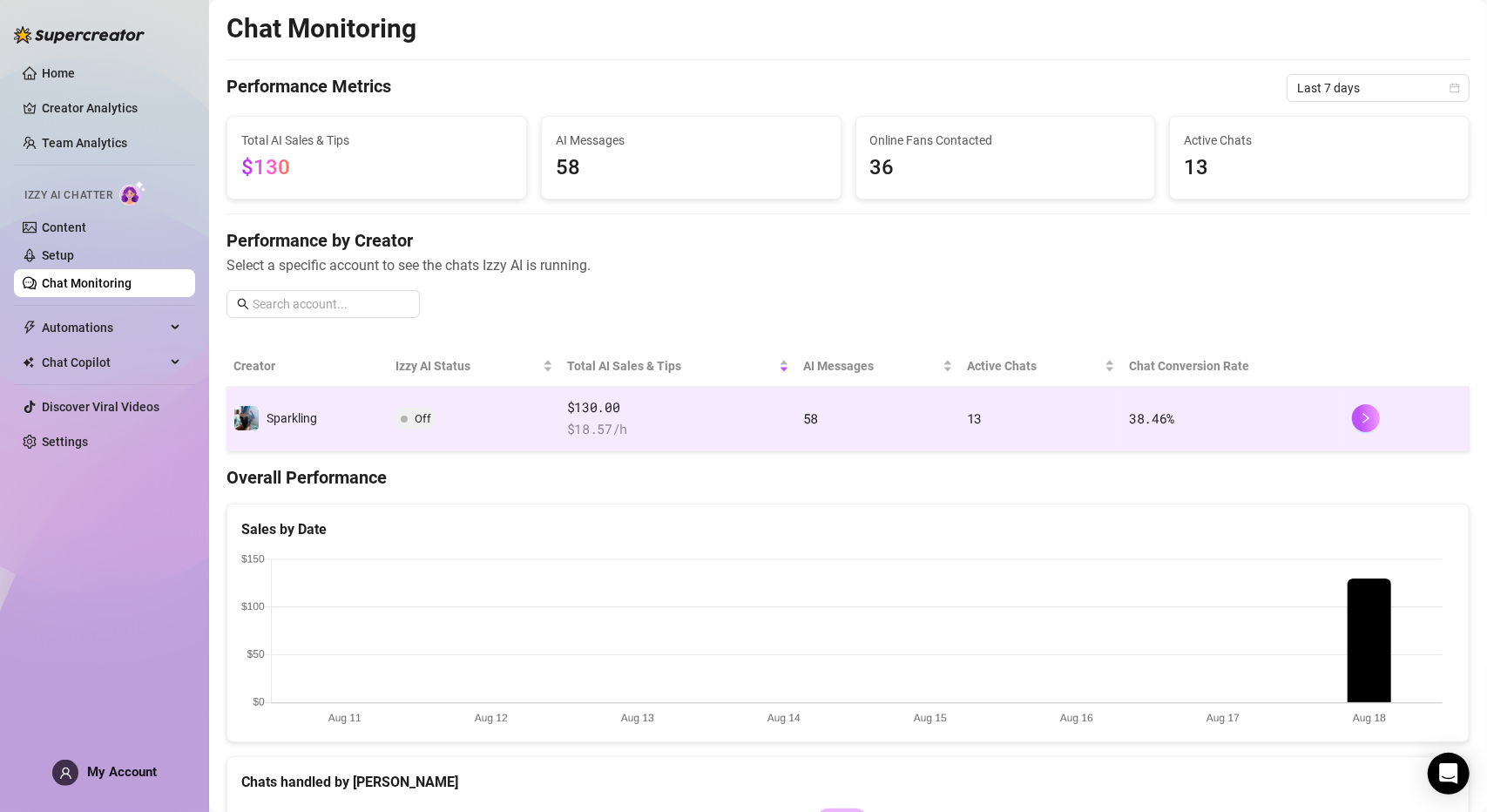
click at [811, 409] on span "58" at bounding box center [810, 418] width 15 height 18
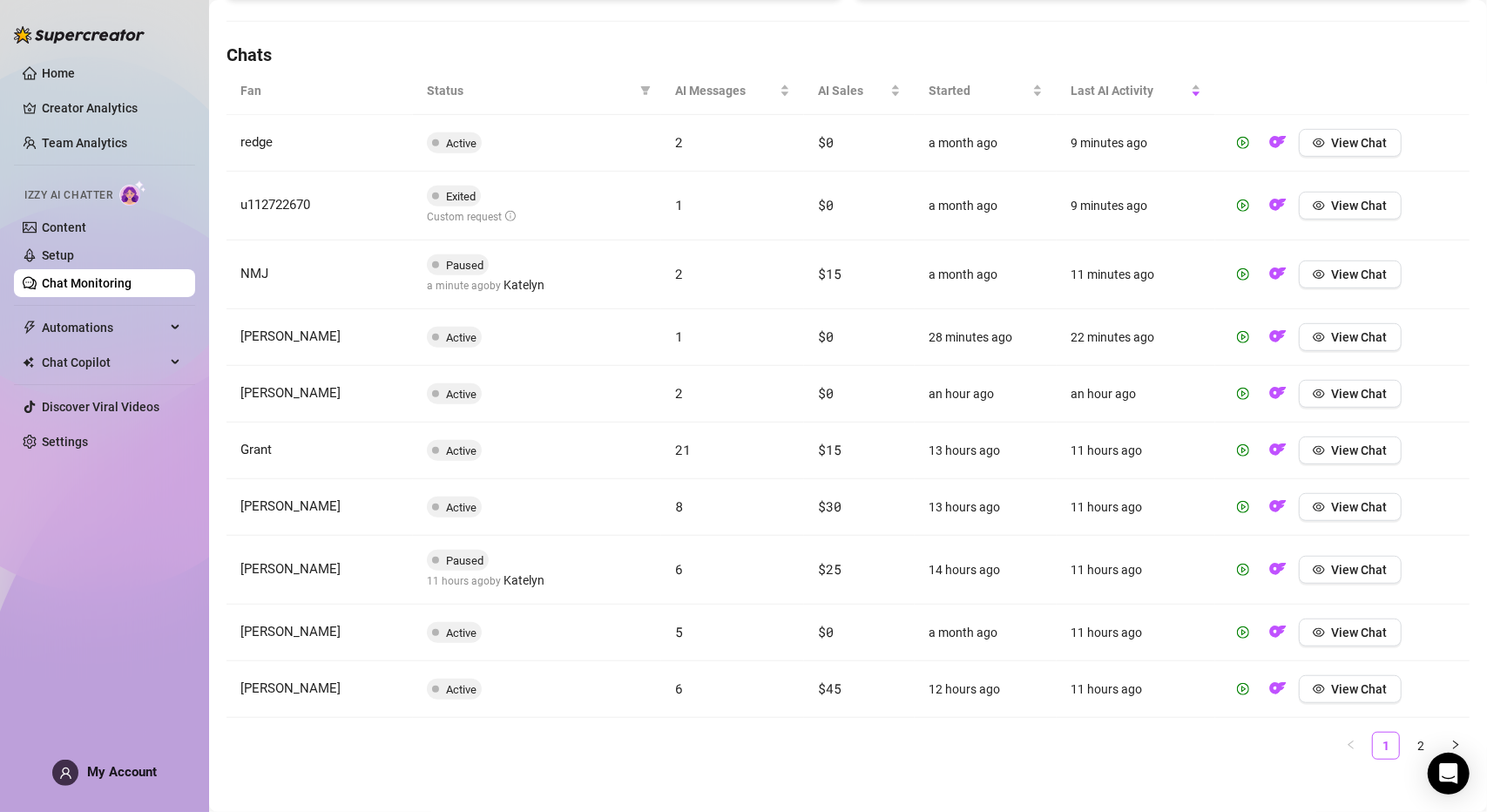
scroll to position [590, 0]
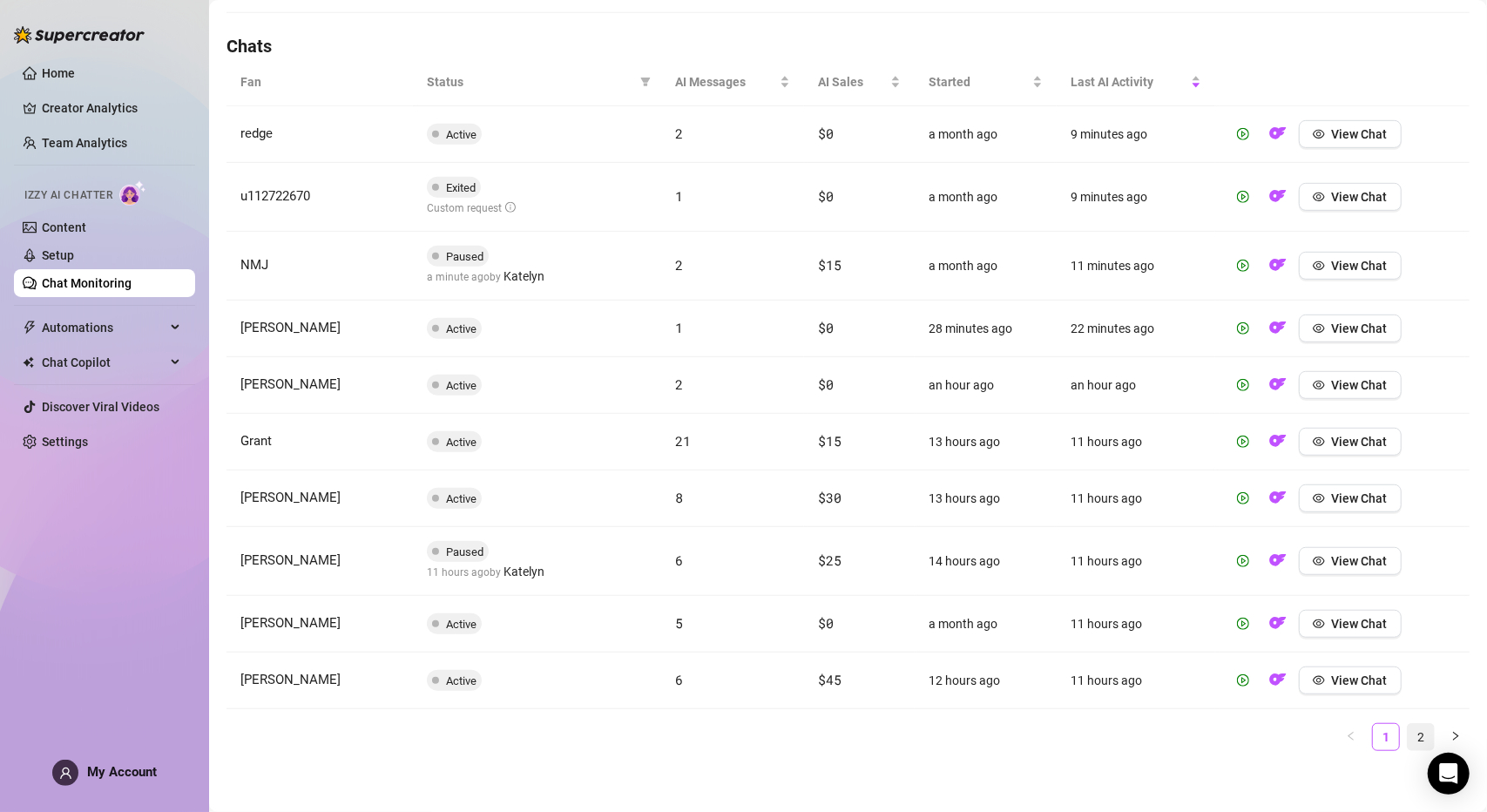
click at [1411, 724] on link "2" at bounding box center [1420, 736] width 26 height 26
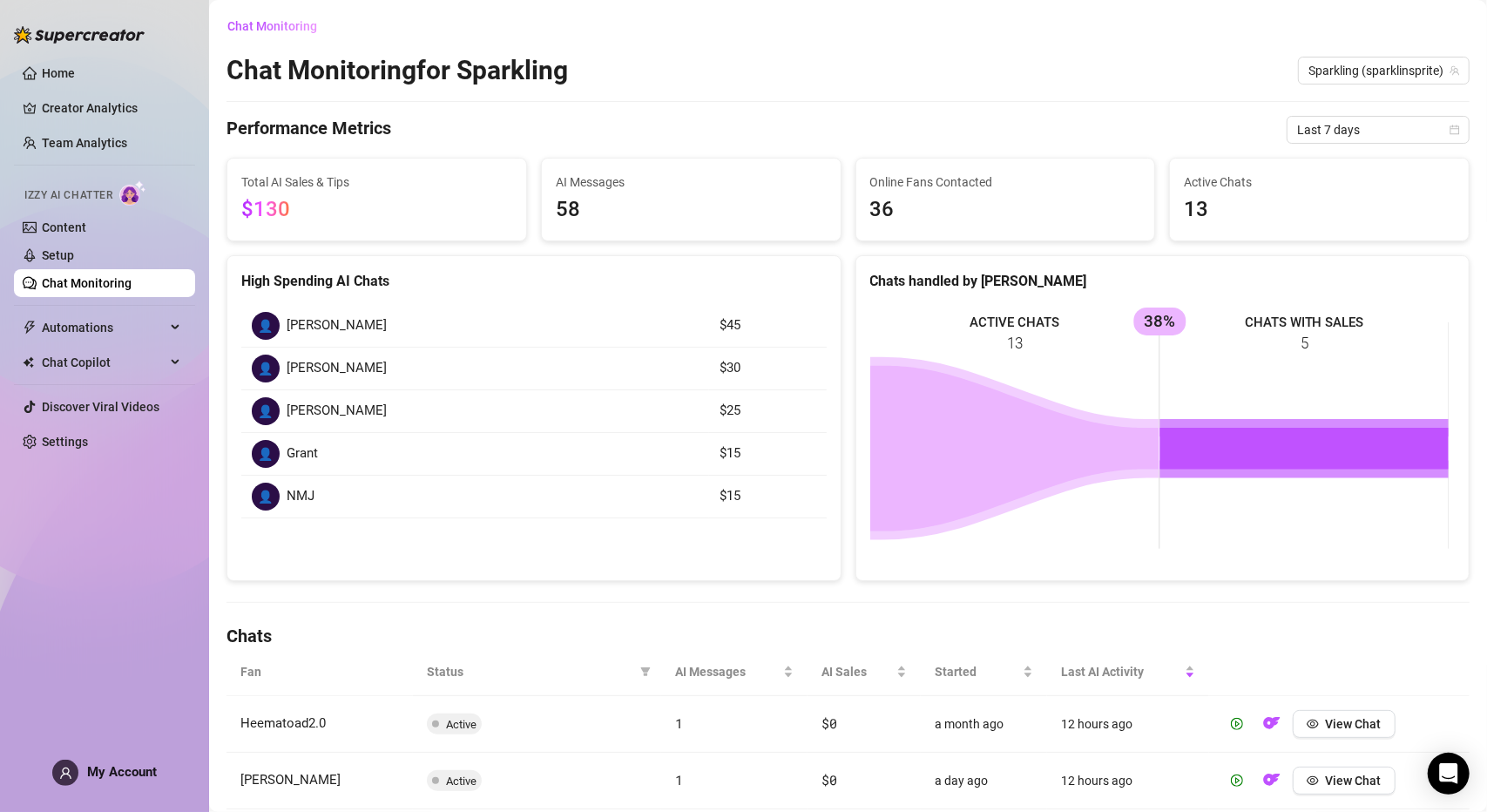
scroll to position [171, 0]
